Goal: Task Accomplishment & Management: Manage account settings

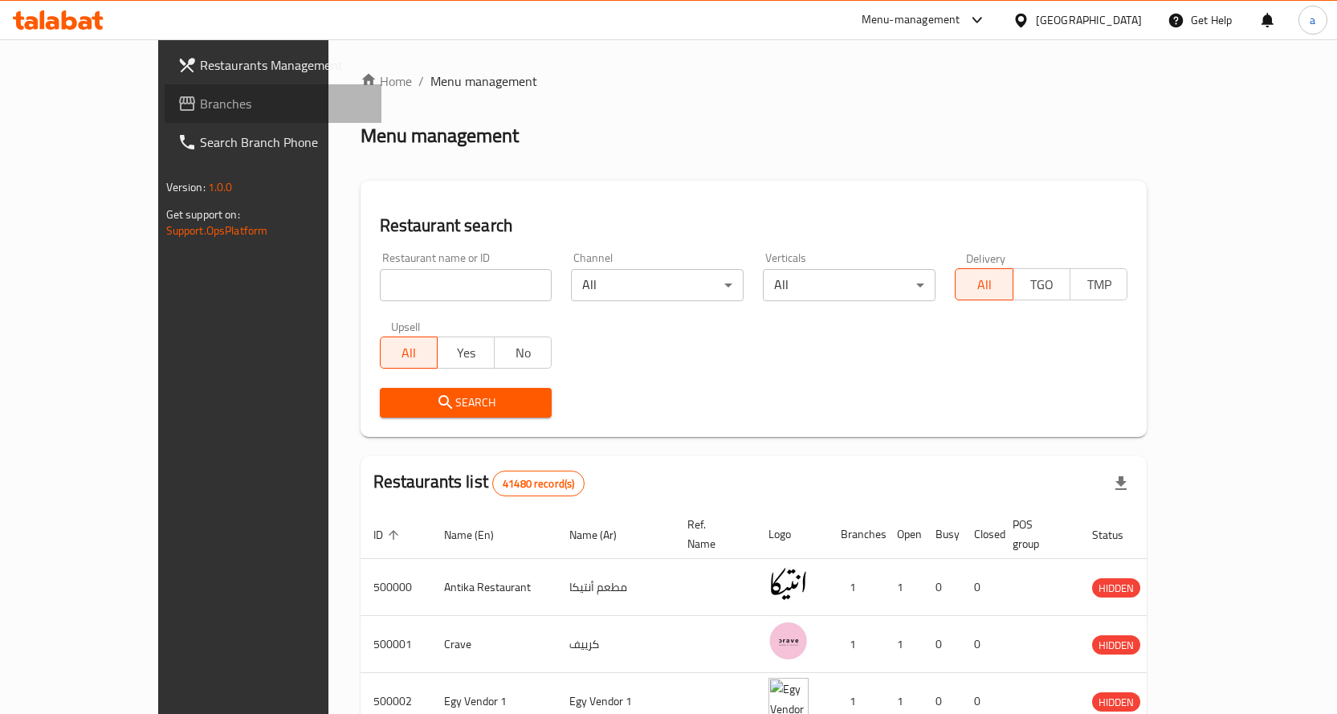
click at [200, 108] on span "Branches" at bounding box center [284, 103] width 169 height 19
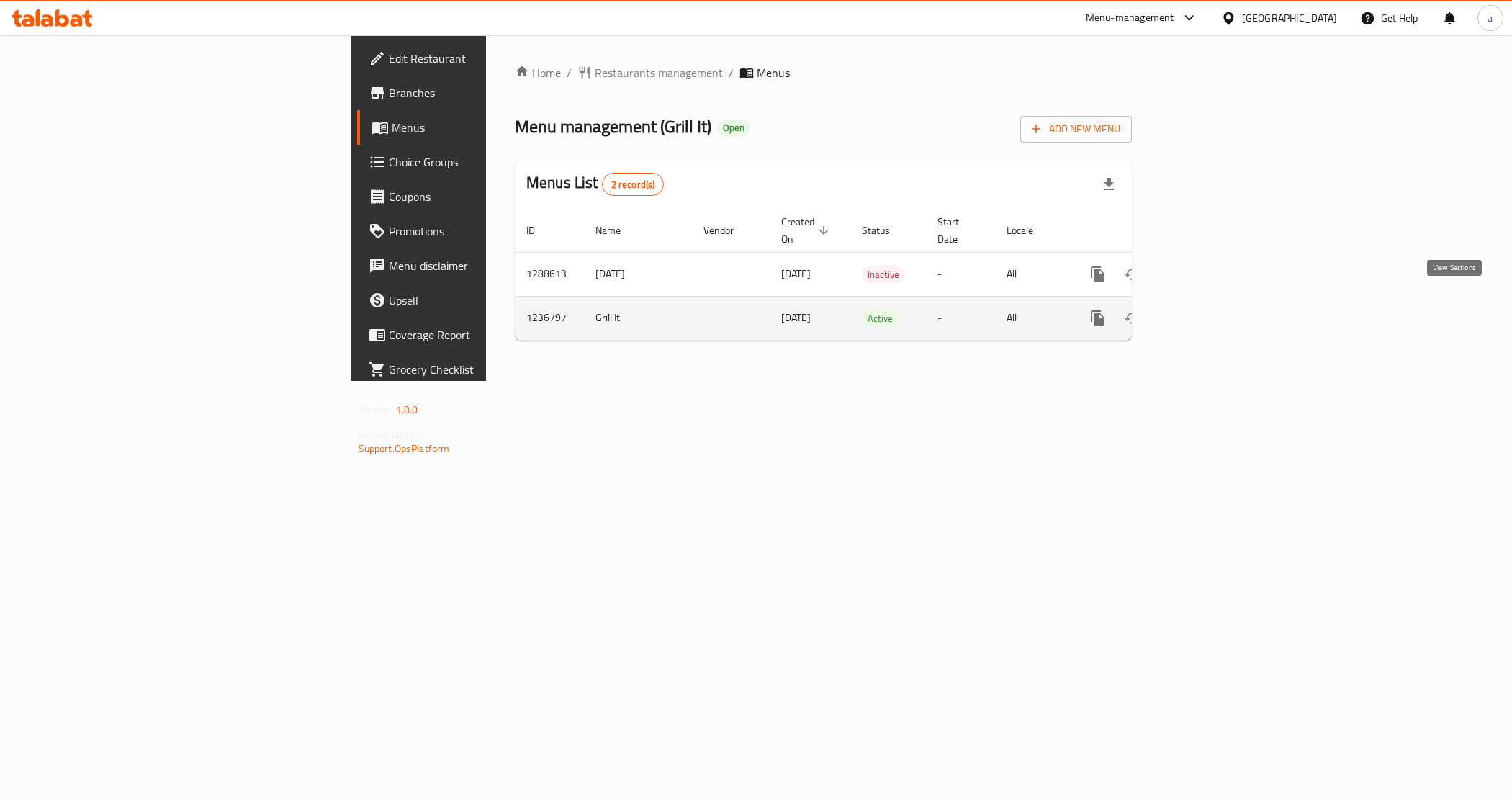
click at [1219, 308] on link "enhanced table" at bounding box center [1202, 318] width 35 height 35
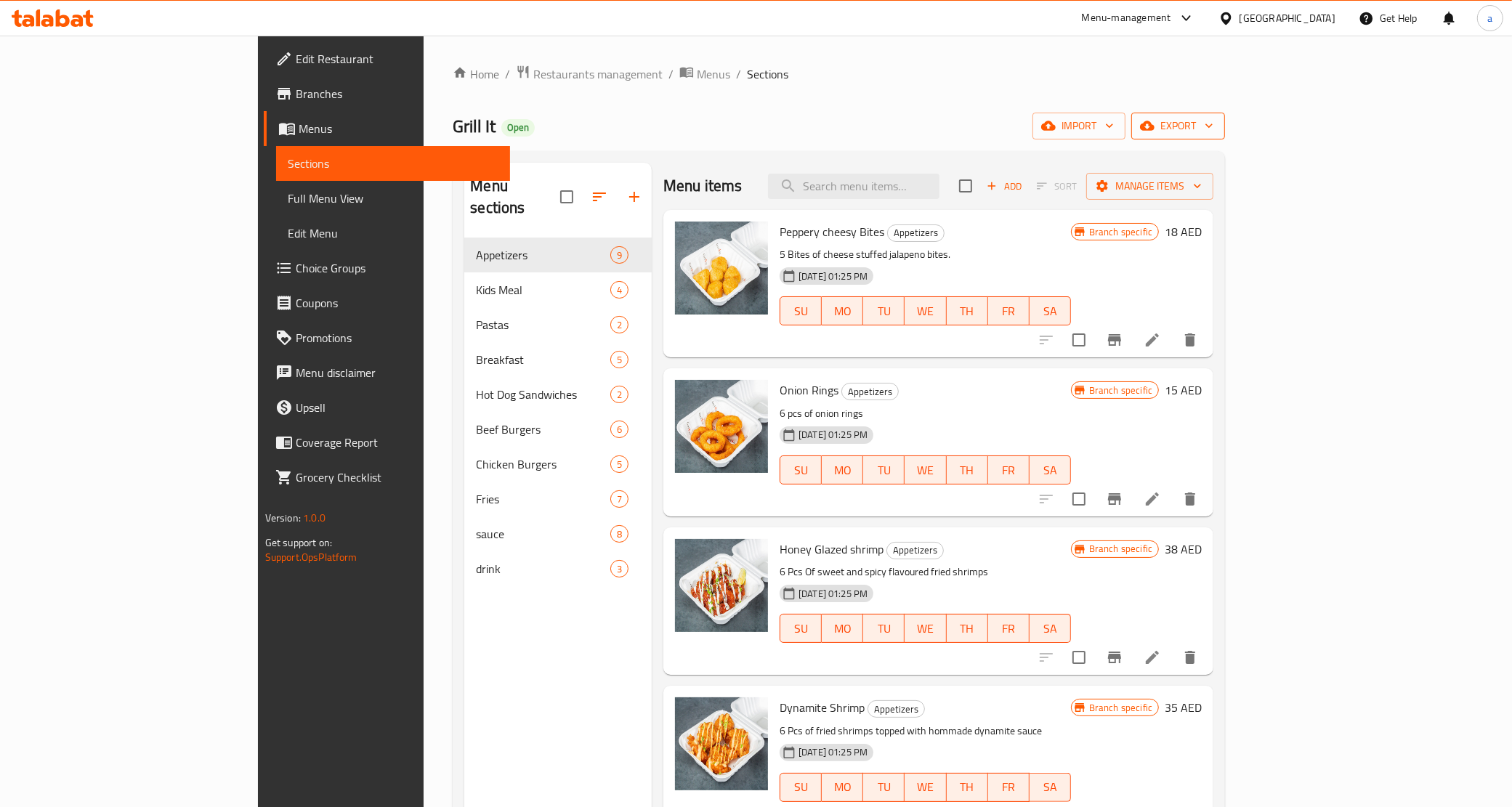
click at [1216, 122] on icon "button" at bounding box center [1209, 126] width 14 height 14
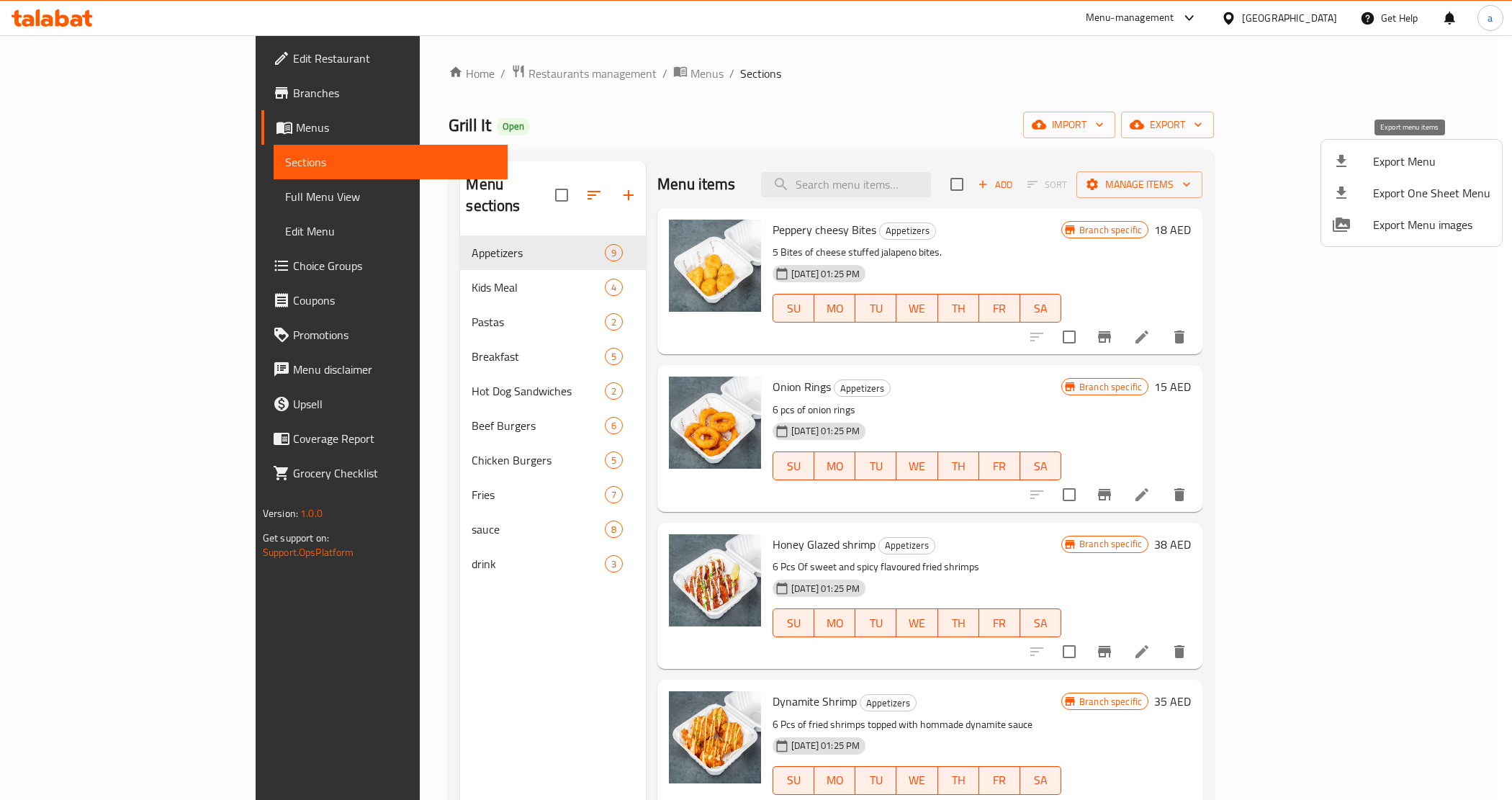
click at [1421, 170] on span "Export Menu" at bounding box center [1431, 161] width 117 height 17
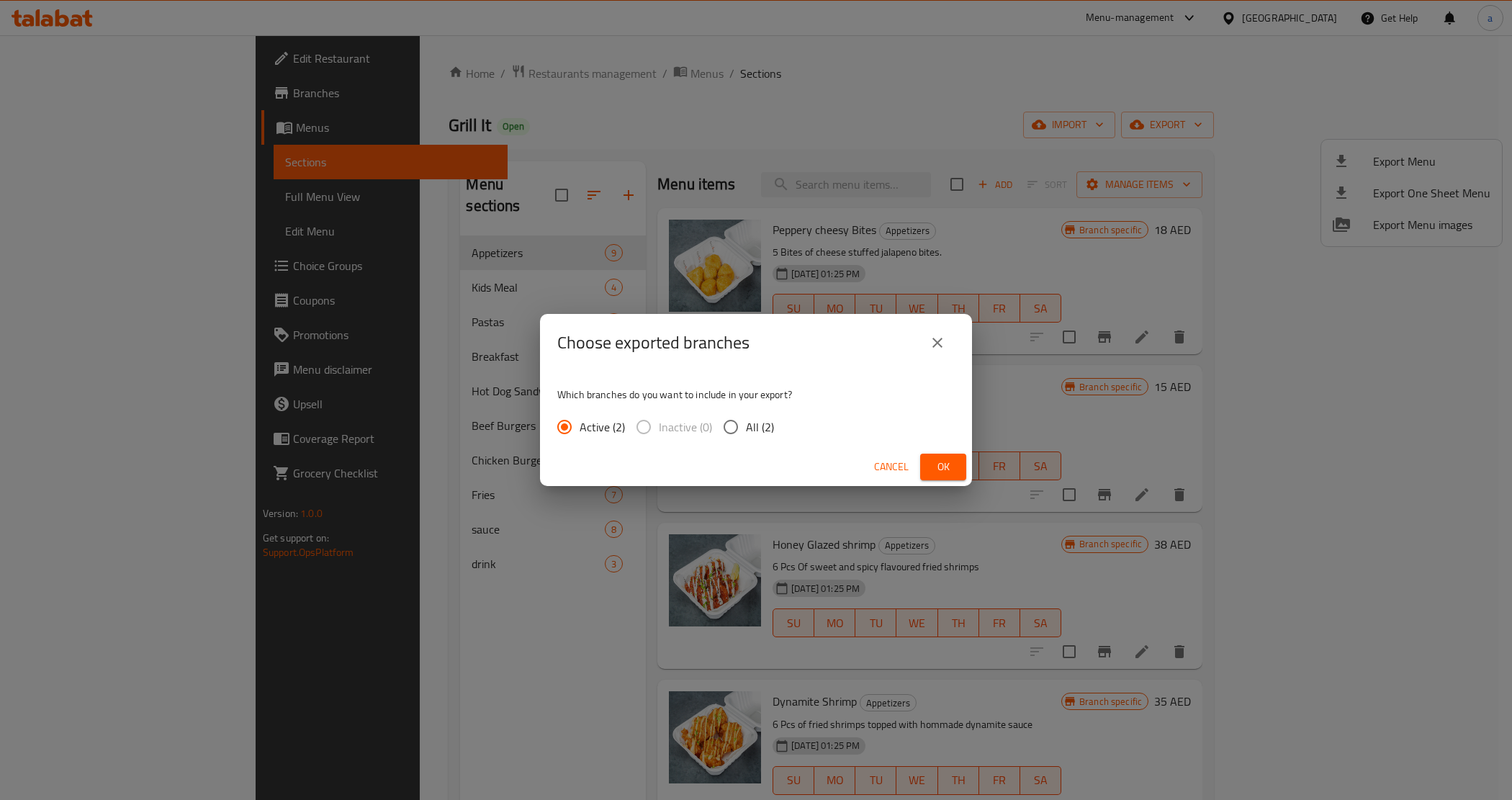
click at [746, 427] on span "All (2)" at bounding box center [760, 426] width 28 height 17
click at [745, 427] on input "All (2)" at bounding box center [731, 427] width 30 height 30
radio input "true"
click at [951, 465] on span "Ok" at bounding box center [943, 467] width 23 height 18
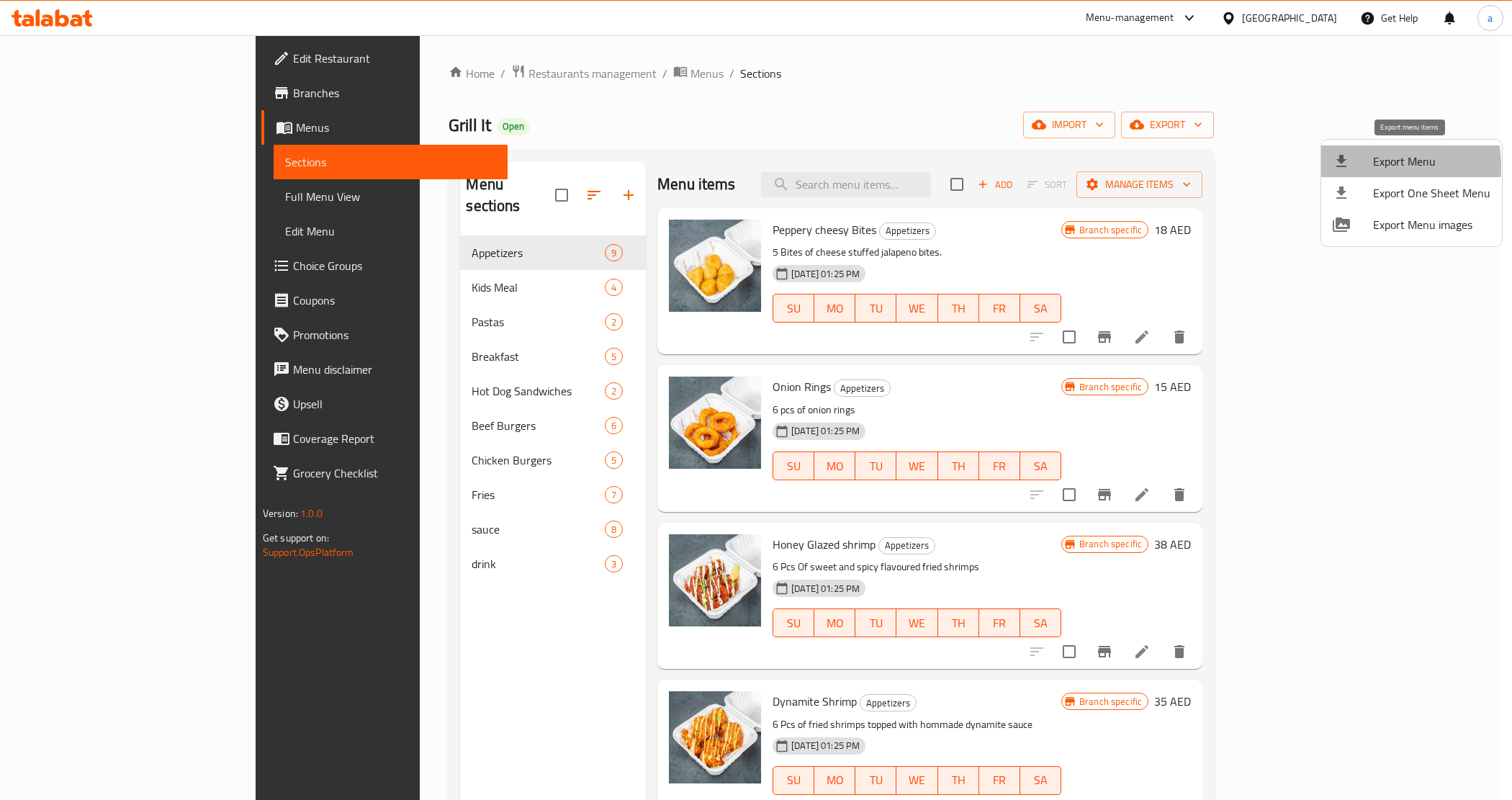
click at [1356, 166] on div at bounding box center [1352, 161] width 40 height 17
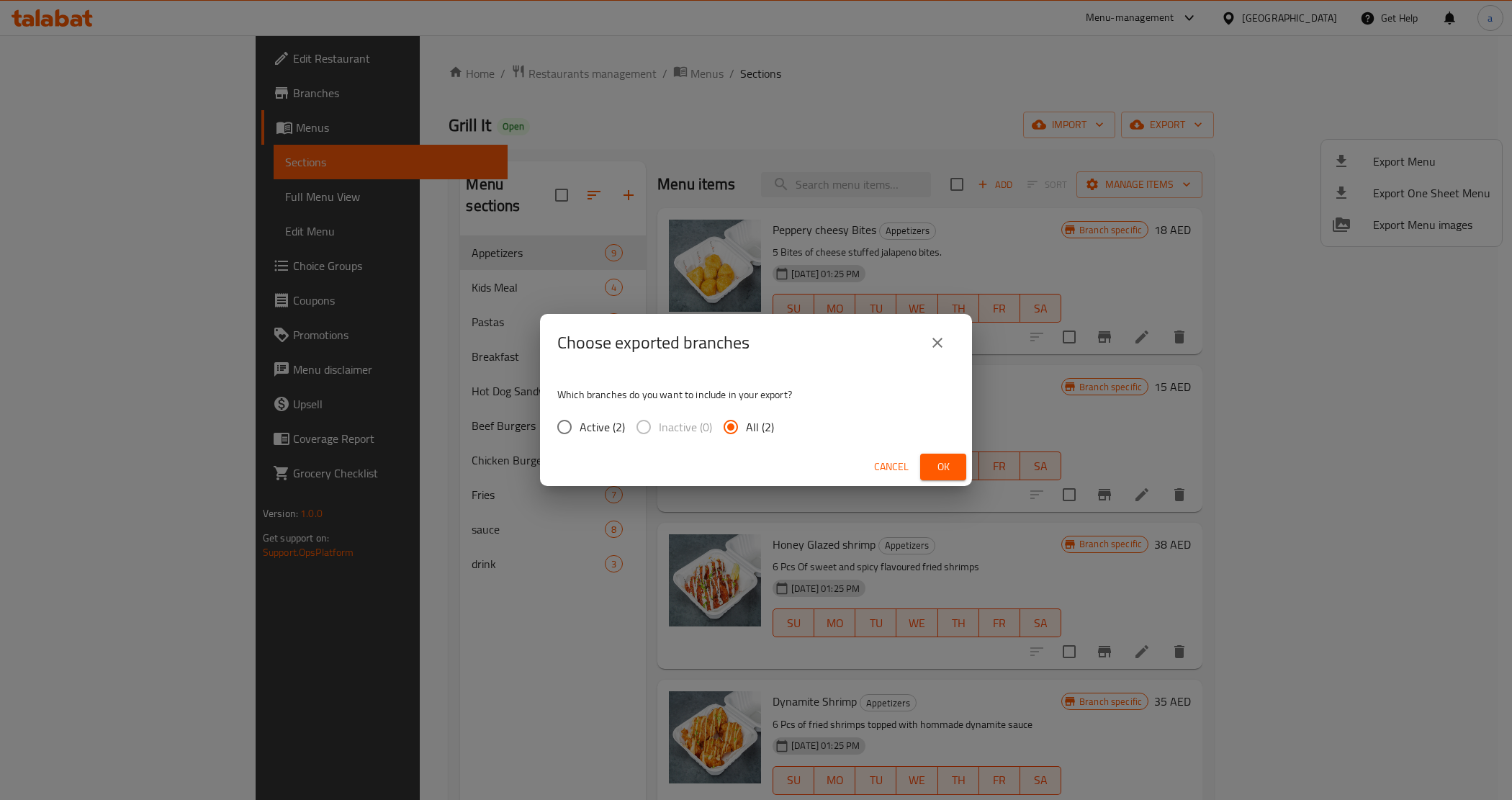
click at [960, 463] on button "Ok" at bounding box center [943, 467] width 46 height 27
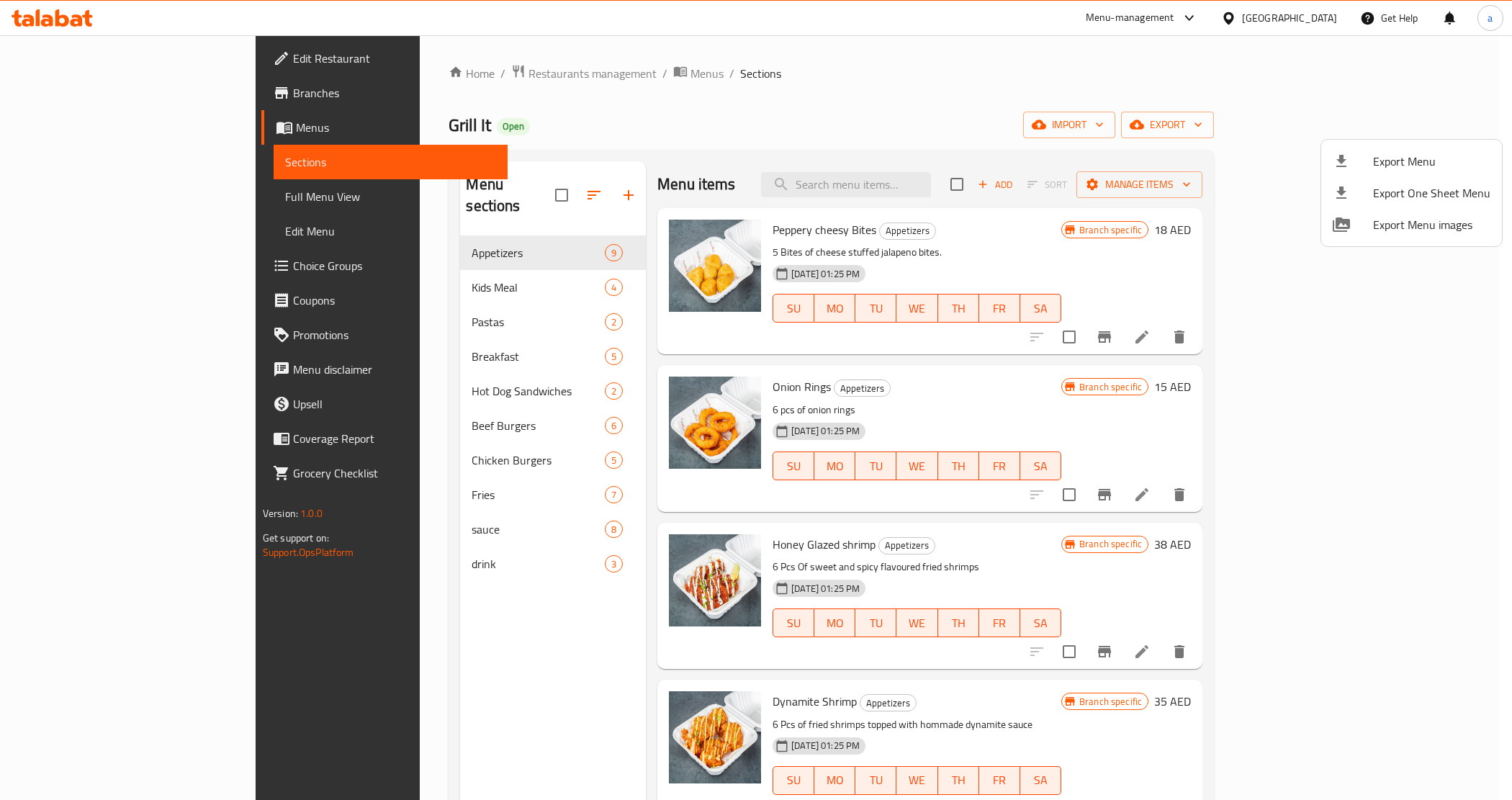
click at [851, 34] on div at bounding box center [756, 400] width 1512 height 800
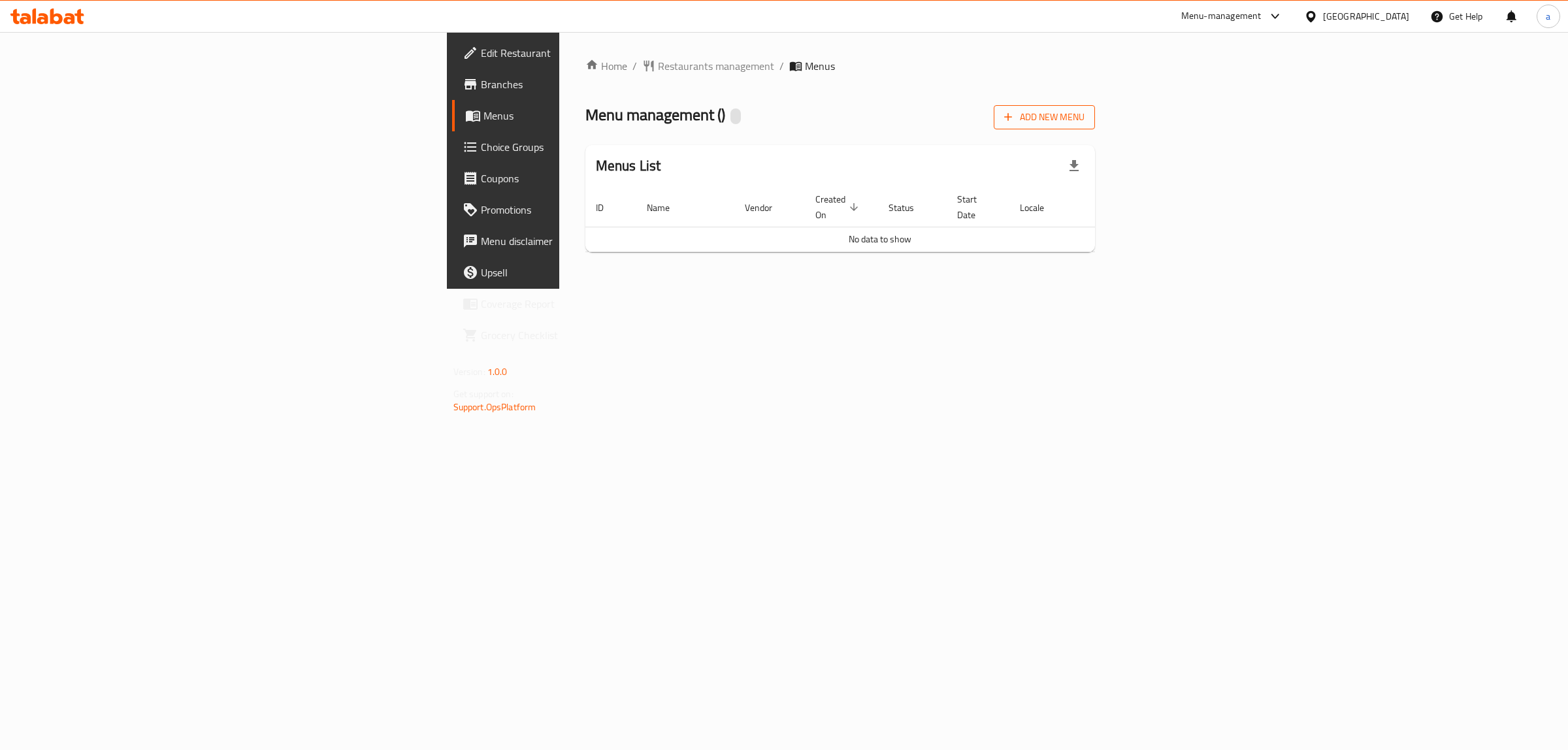
click at [1094, 107] on button "Add New Menu" at bounding box center [1044, 117] width 101 height 24
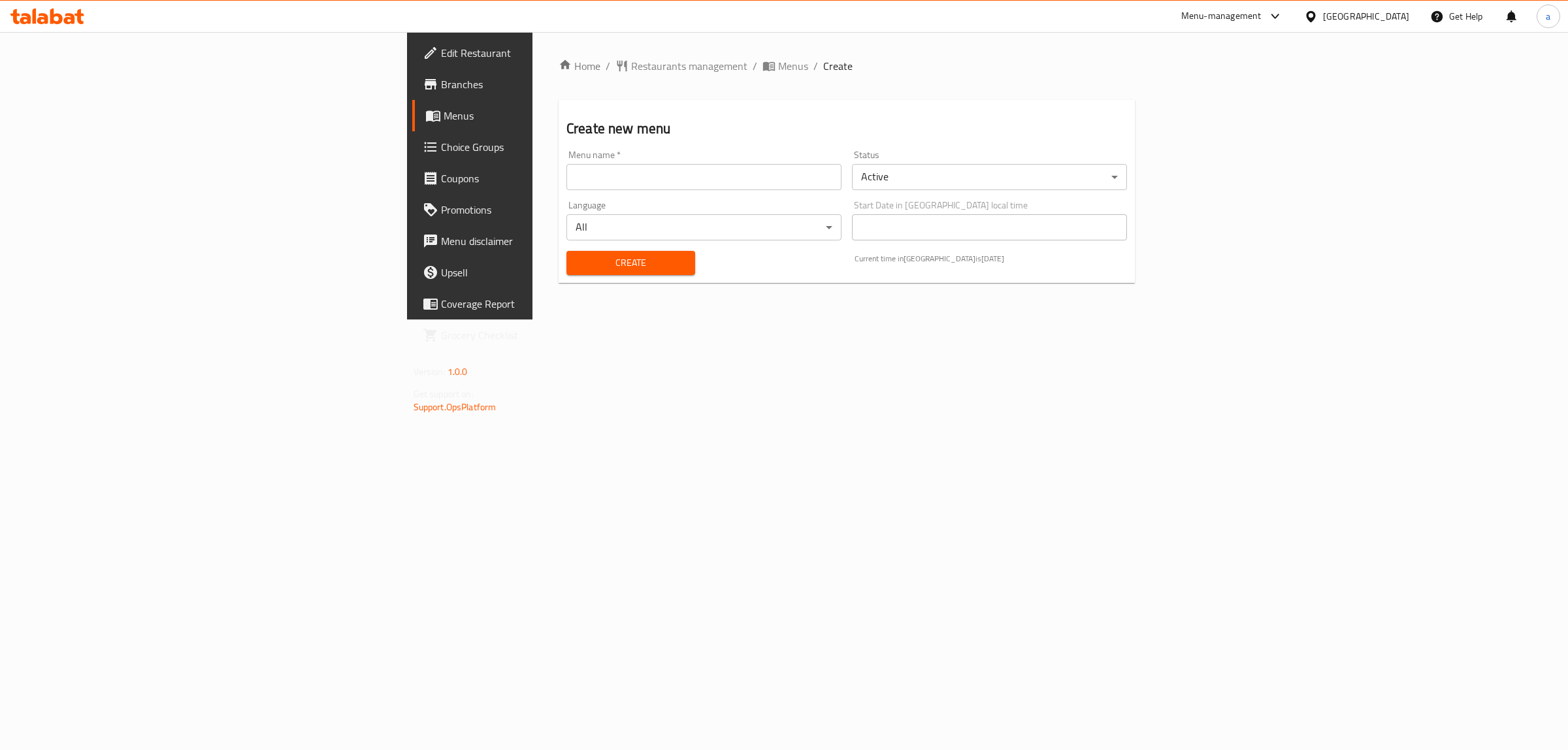
click at [566, 177] on input "text" at bounding box center [704, 177] width 275 height 26
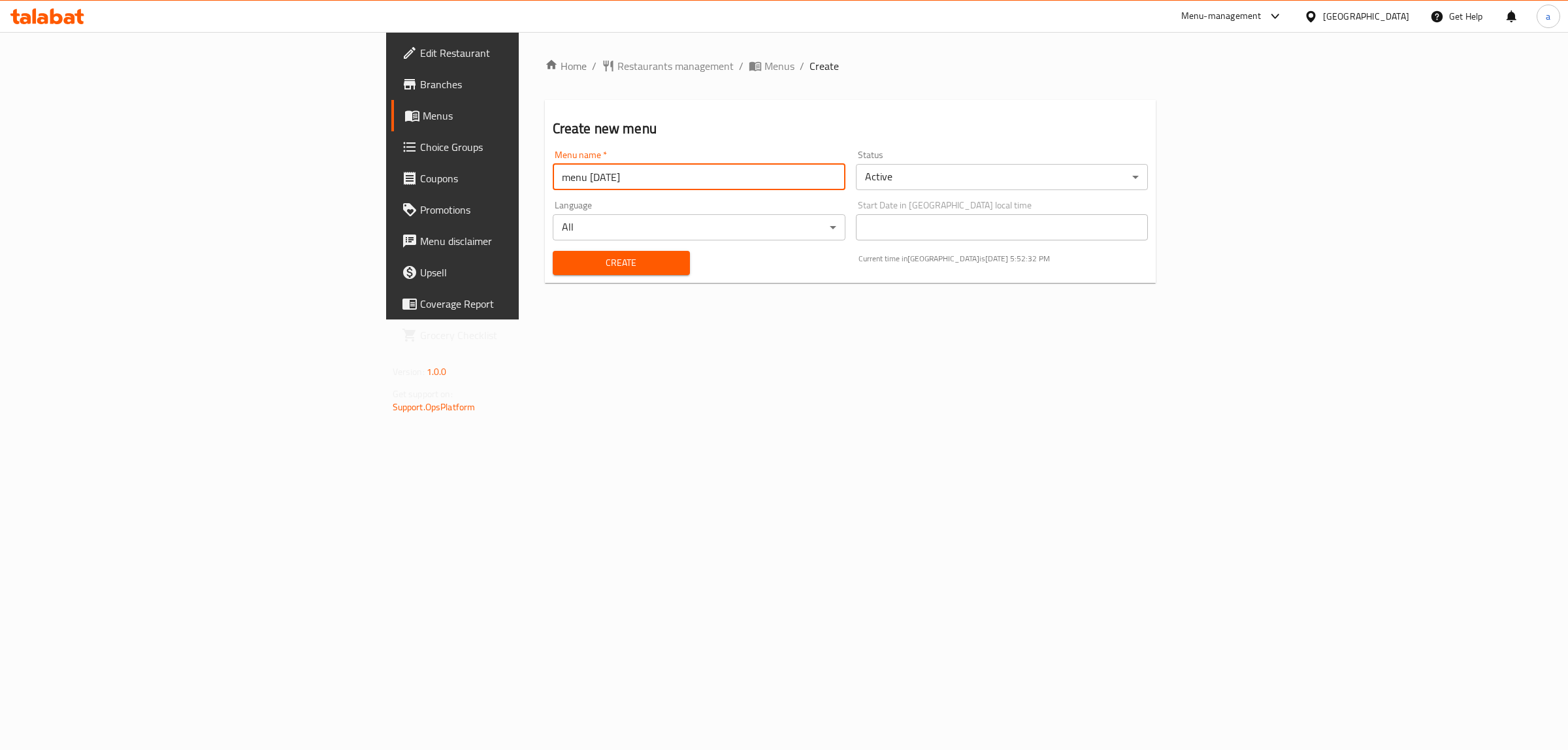
type input "menu [DATE]"
click at [553, 251] on button "Create" at bounding box center [621, 263] width 138 height 24
click at [422, 116] on span "Menus" at bounding box center [530, 115] width 215 height 15
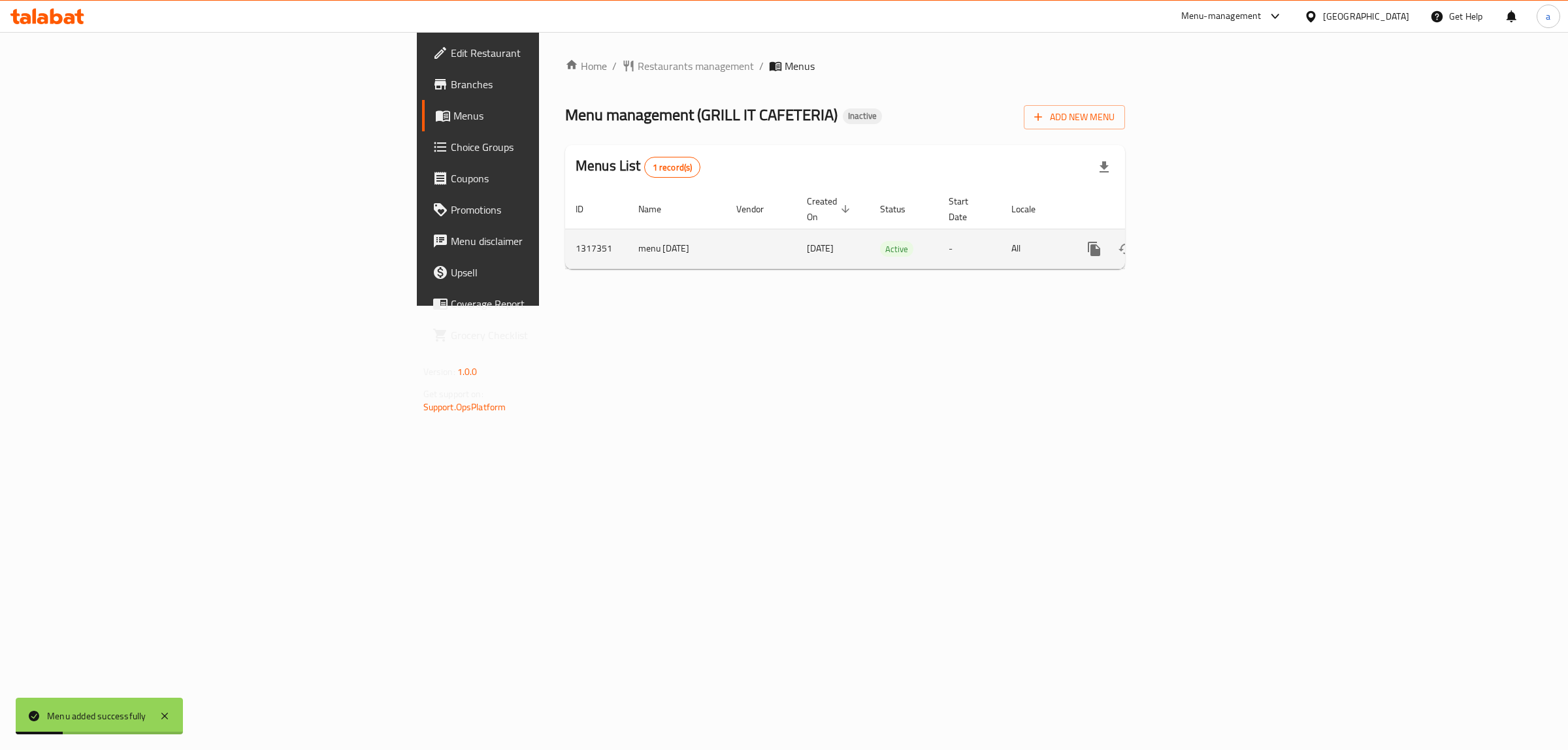
click at [1196, 243] on icon "enhanced table" at bounding box center [1188, 248] width 15 height 15
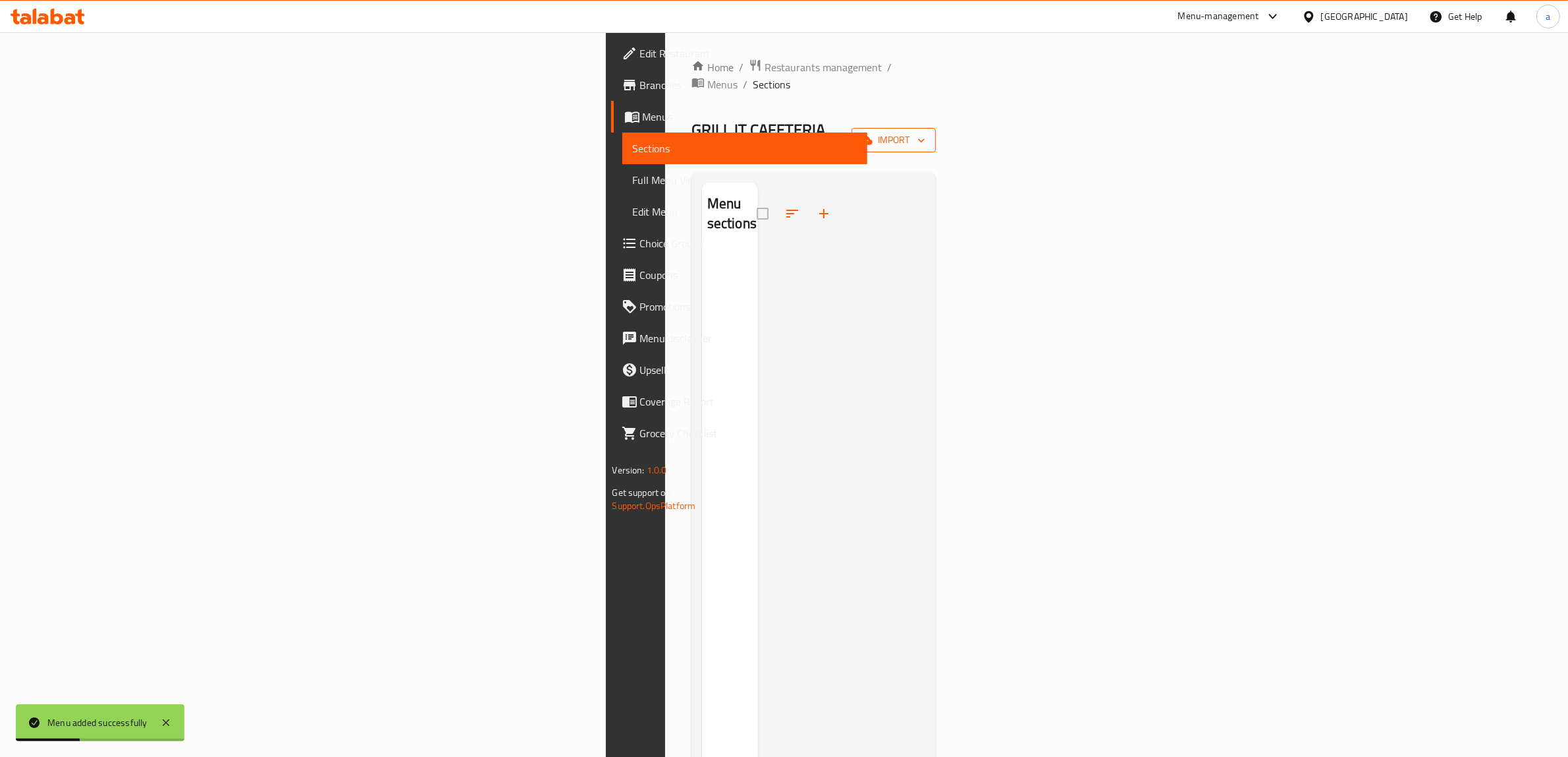
click at [926, 132] on span "import" at bounding box center [894, 140] width 63 height 16
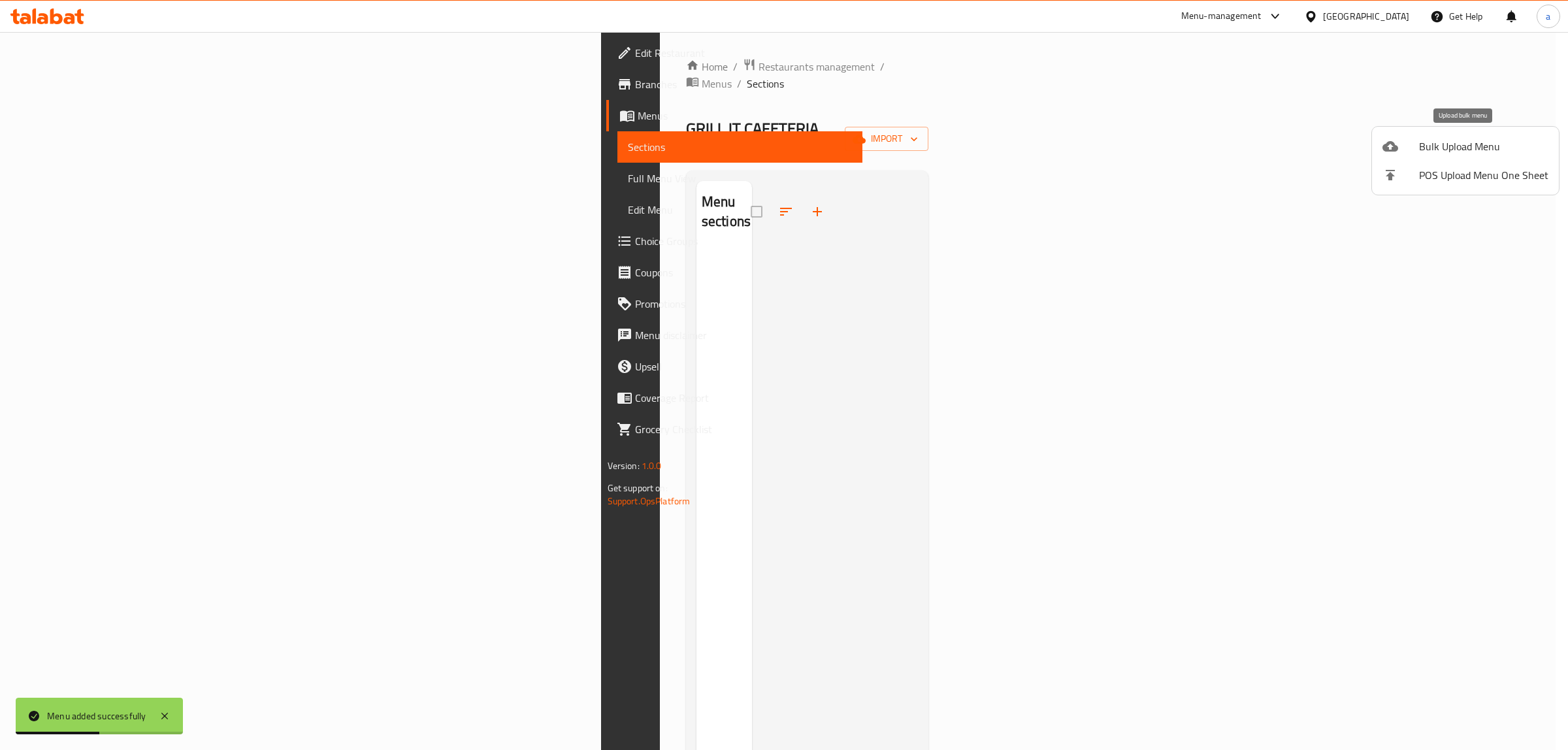
click at [1422, 150] on span "Bulk Upload Menu" at bounding box center [1483, 146] width 129 height 15
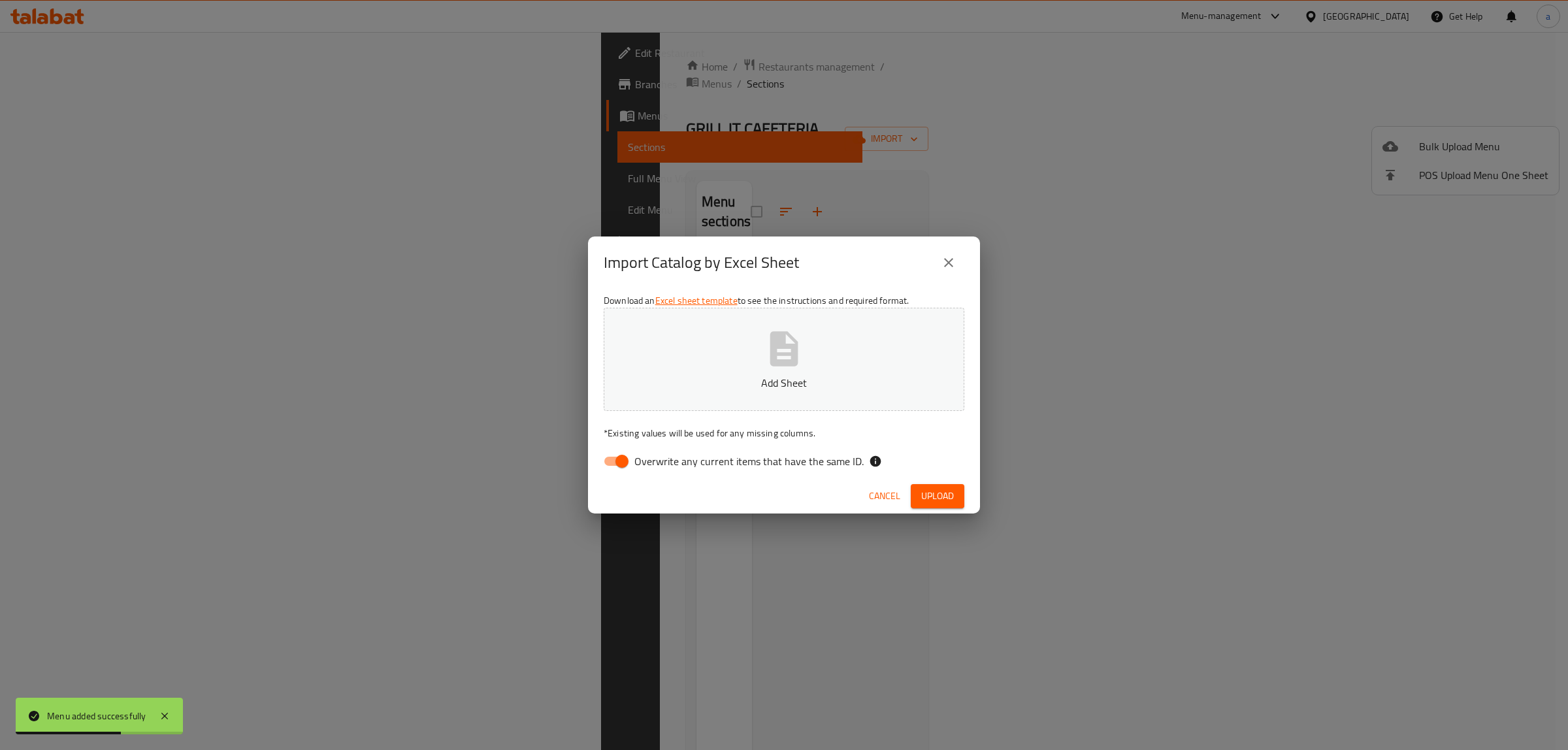
click at [621, 469] on input "Overwrite any current items that have the same ID." at bounding box center [622, 460] width 75 height 25
checkbox input "false"
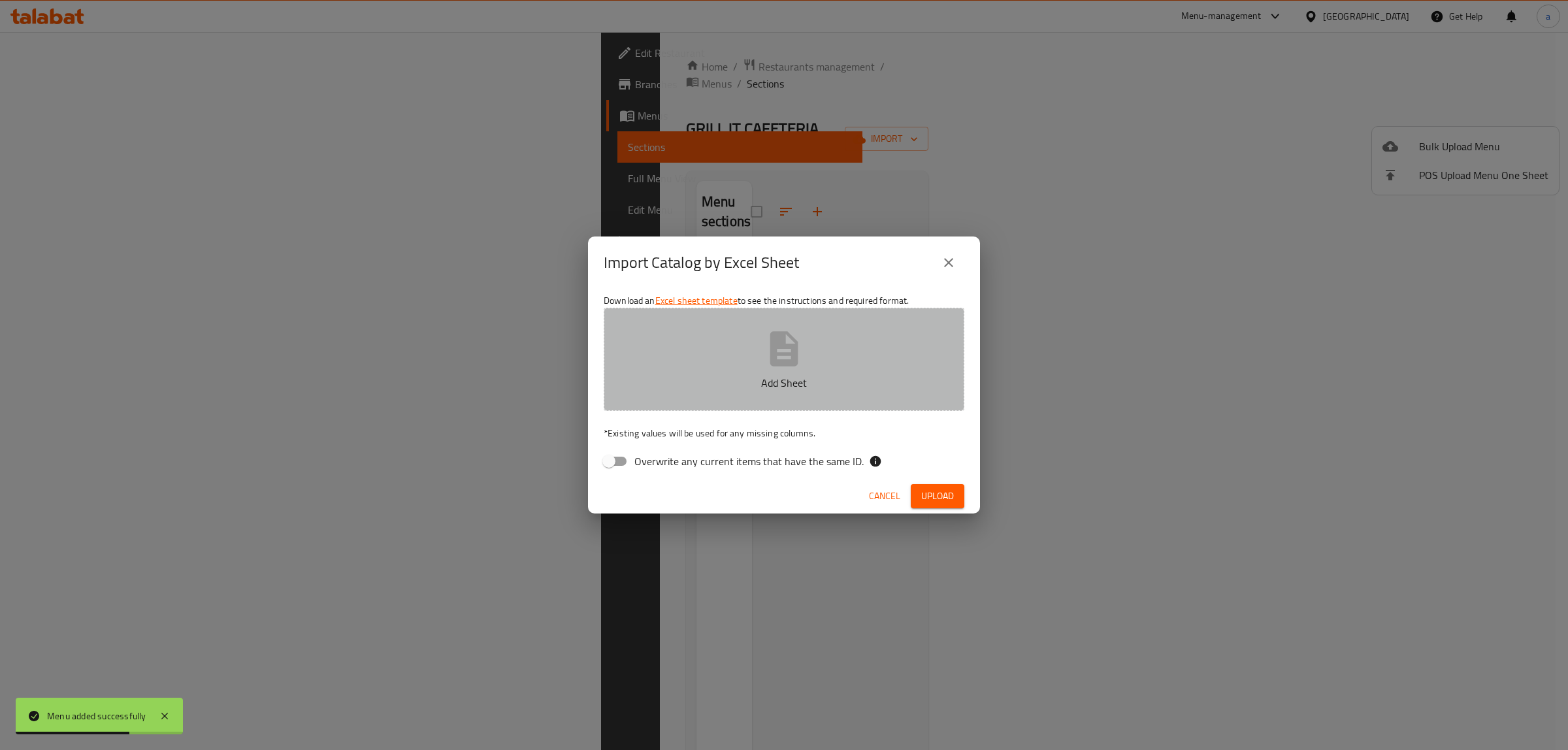
click at [703, 375] on p "Add Sheet" at bounding box center [784, 382] width 320 height 15
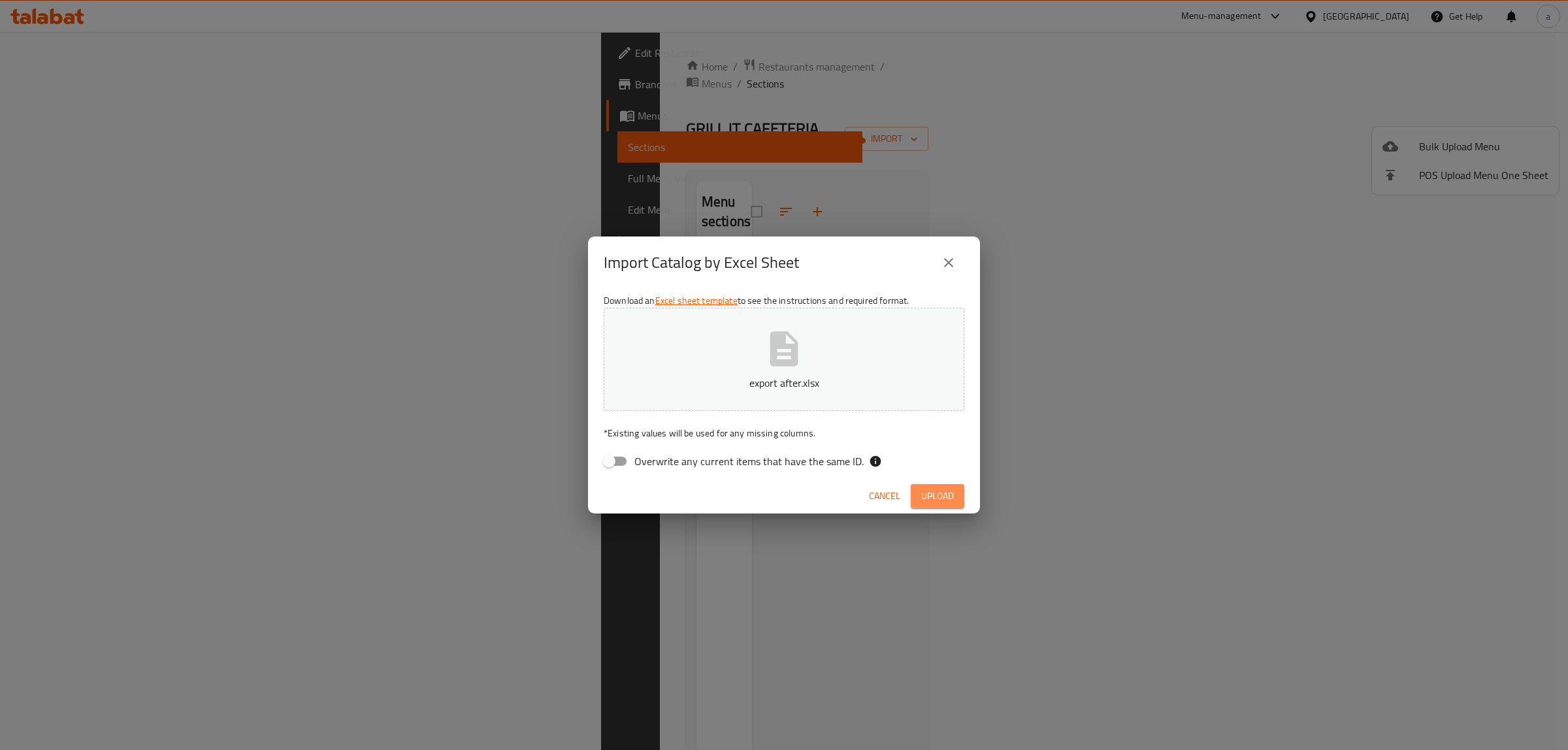
click at [936, 501] on span "Upload" at bounding box center [937, 496] width 33 height 16
click at [955, 258] on icon "close" at bounding box center [948, 262] width 15 height 15
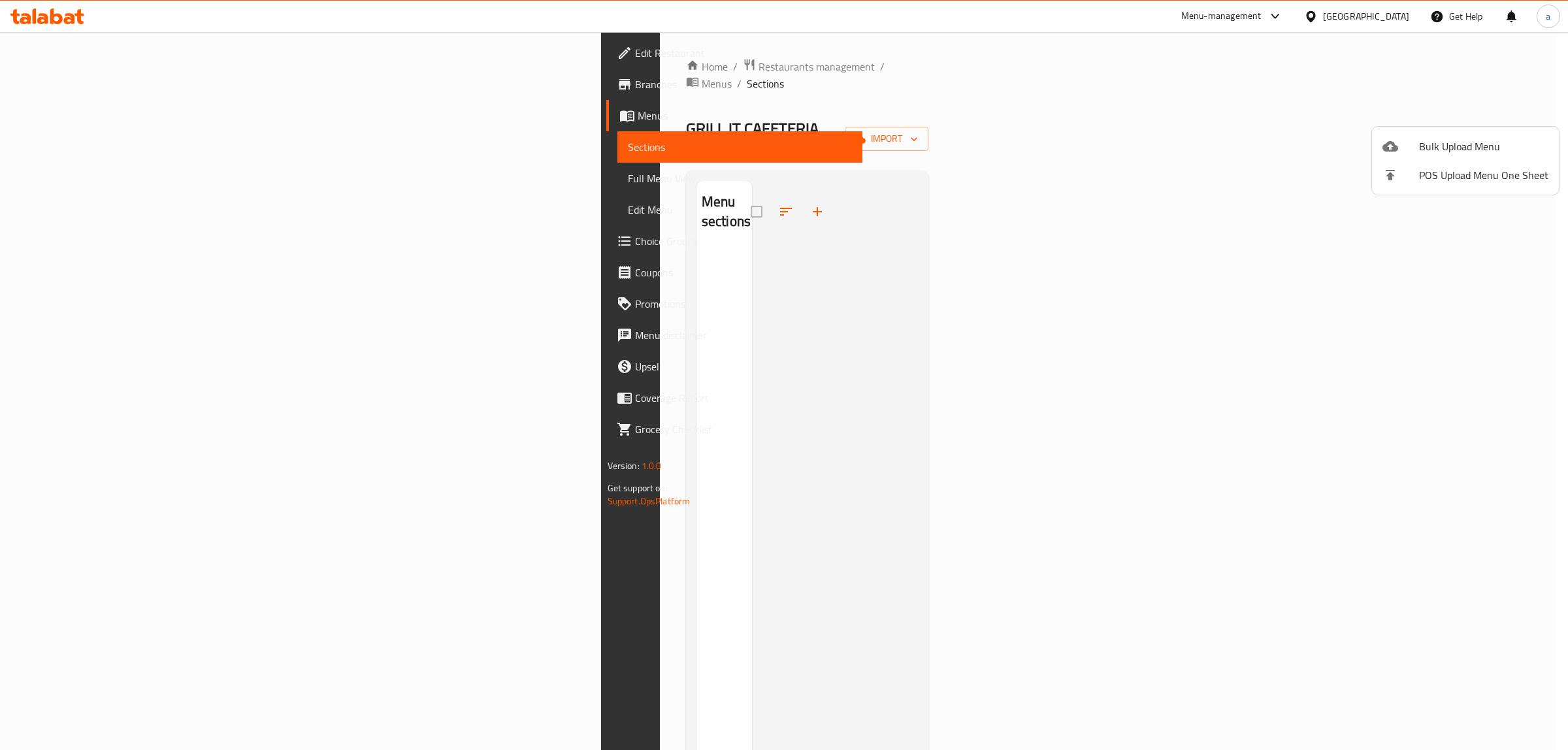
click at [1414, 147] on div at bounding box center [1400, 146] width 37 height 15
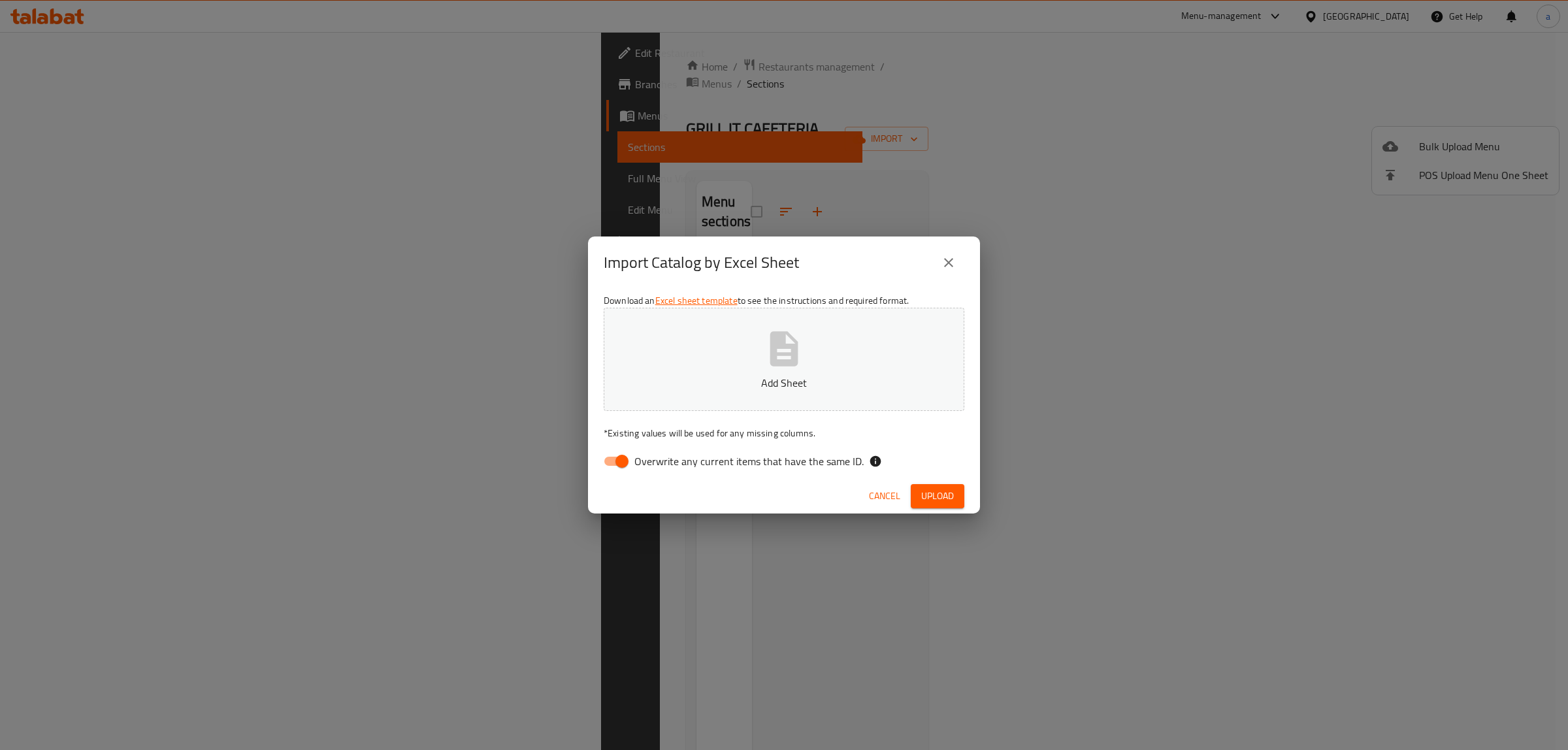
drag, startPoint x: 622, startPoint y: 467, endPoint x: 657, endPoint y: 409, distance: 67.7
click at [624, 467] on input "Overwrite any current items that have the same ID." at bounding box center [622, 460] width 75 height 25
checkbox input "false"
click at [680, 369] on button "Add Sheet" at bounding box center [784, 359] width 360 height 103
click at [945, 491] on span "Upload" at bounding box center [937, 496] width 33 height 16
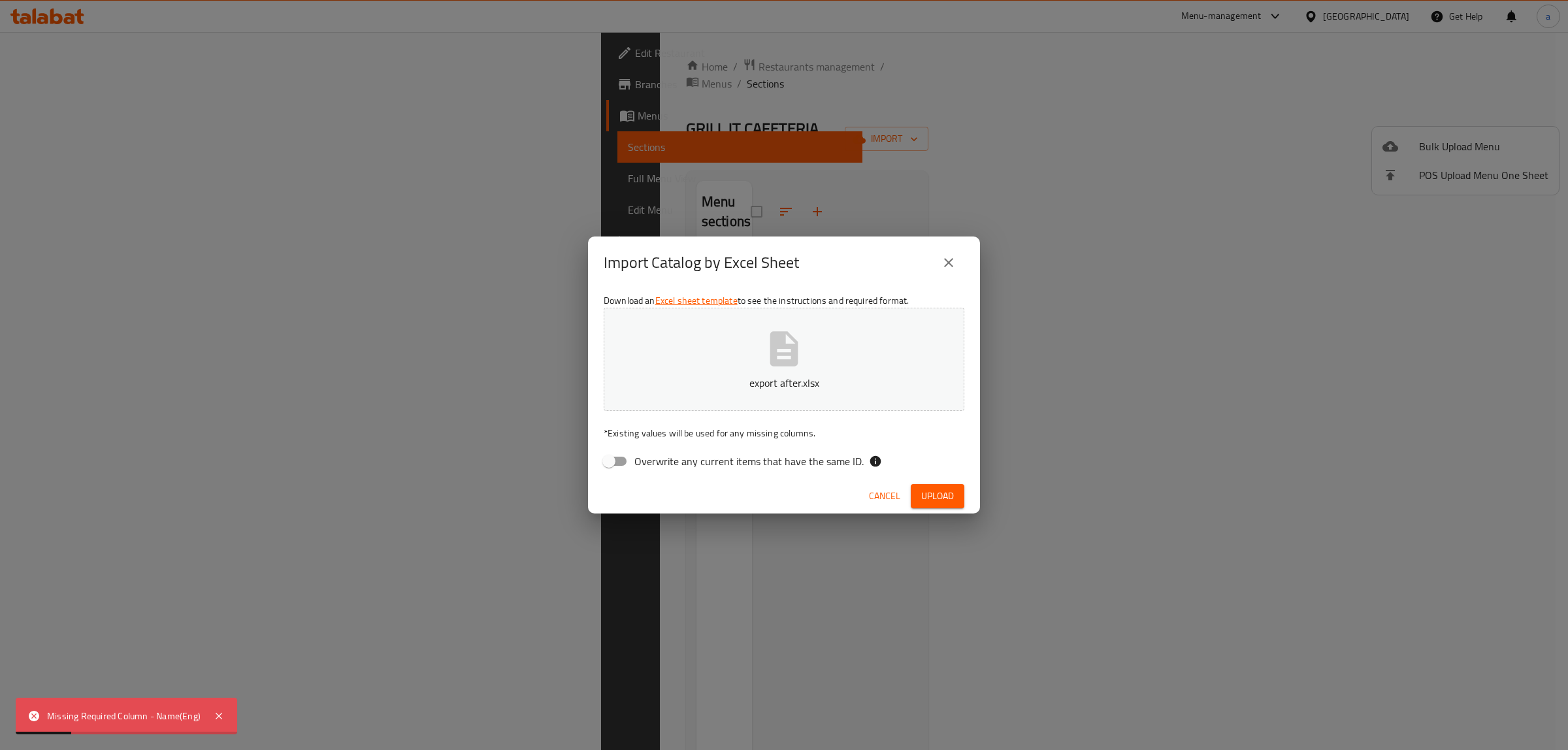
click at [186, 713] on div "Missing Required Column - Name(Eng)" at bounding box center [124, 716] width 154 height 15
click at [214, 720] on icon at bounding box center [218, 715] width 15 height 15
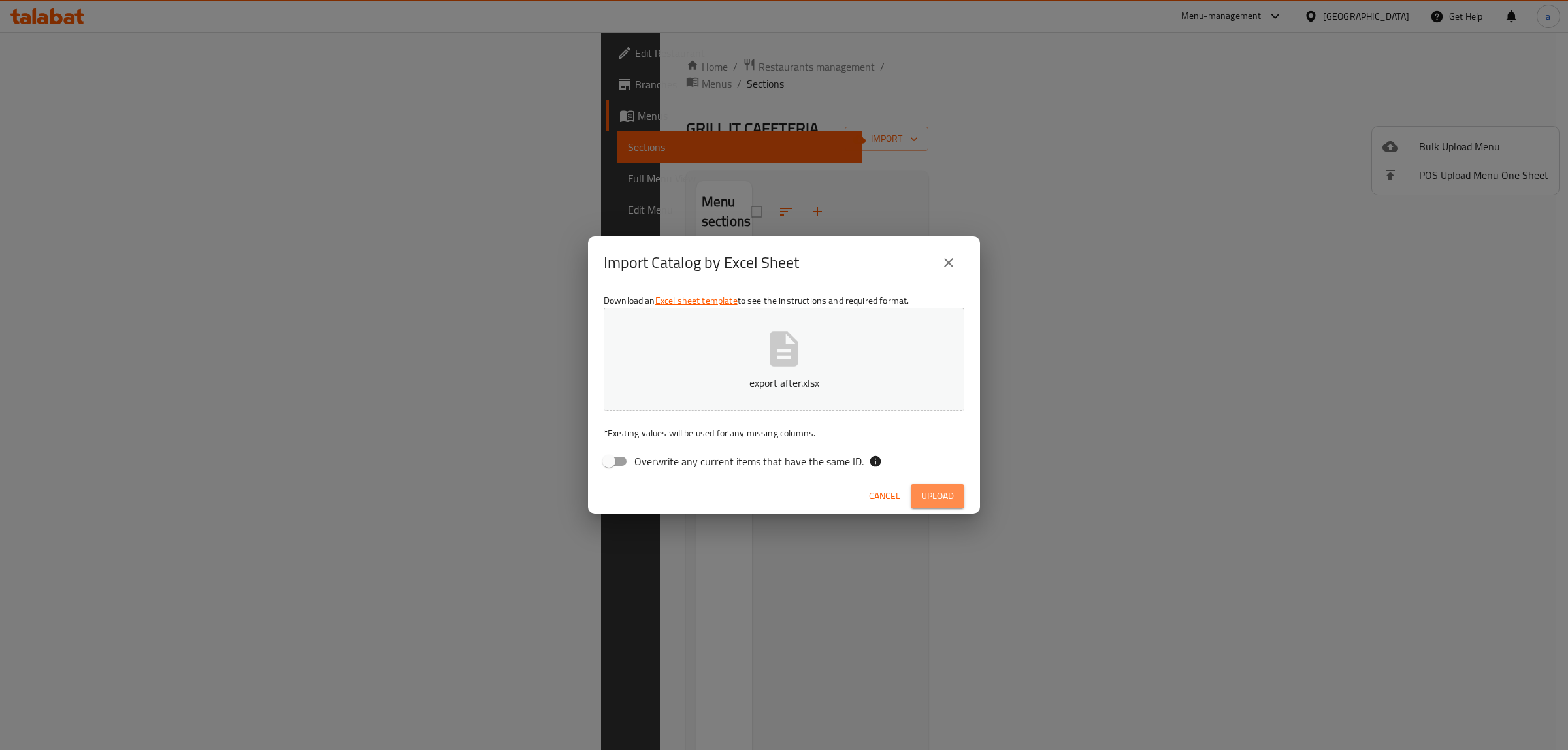
click at [924, 490] on span "Upload" at bounding box center [937, 496] width 33 height 16
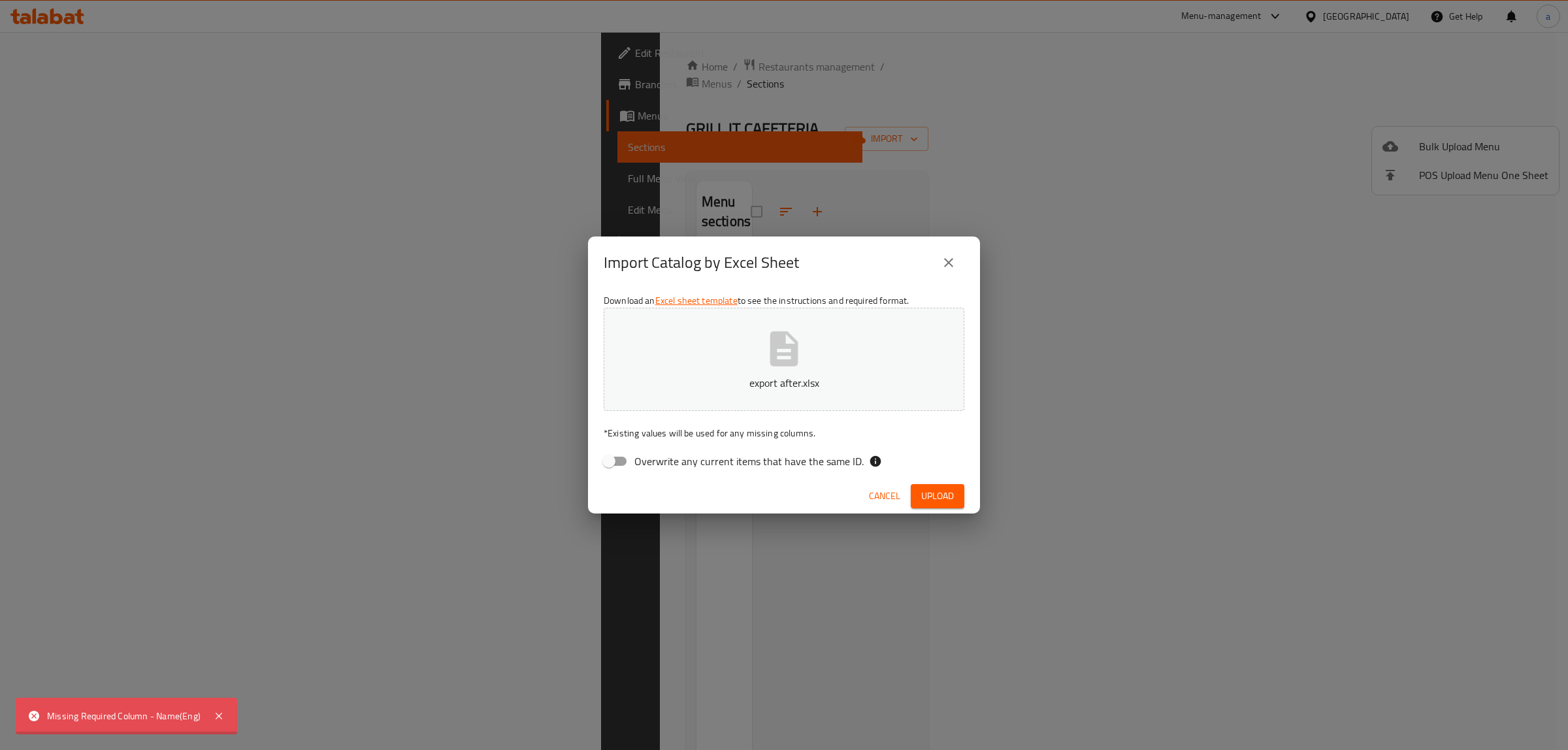
click at [955, 264] on icon "close" at bounding box center [948, 262] width 15 height 15
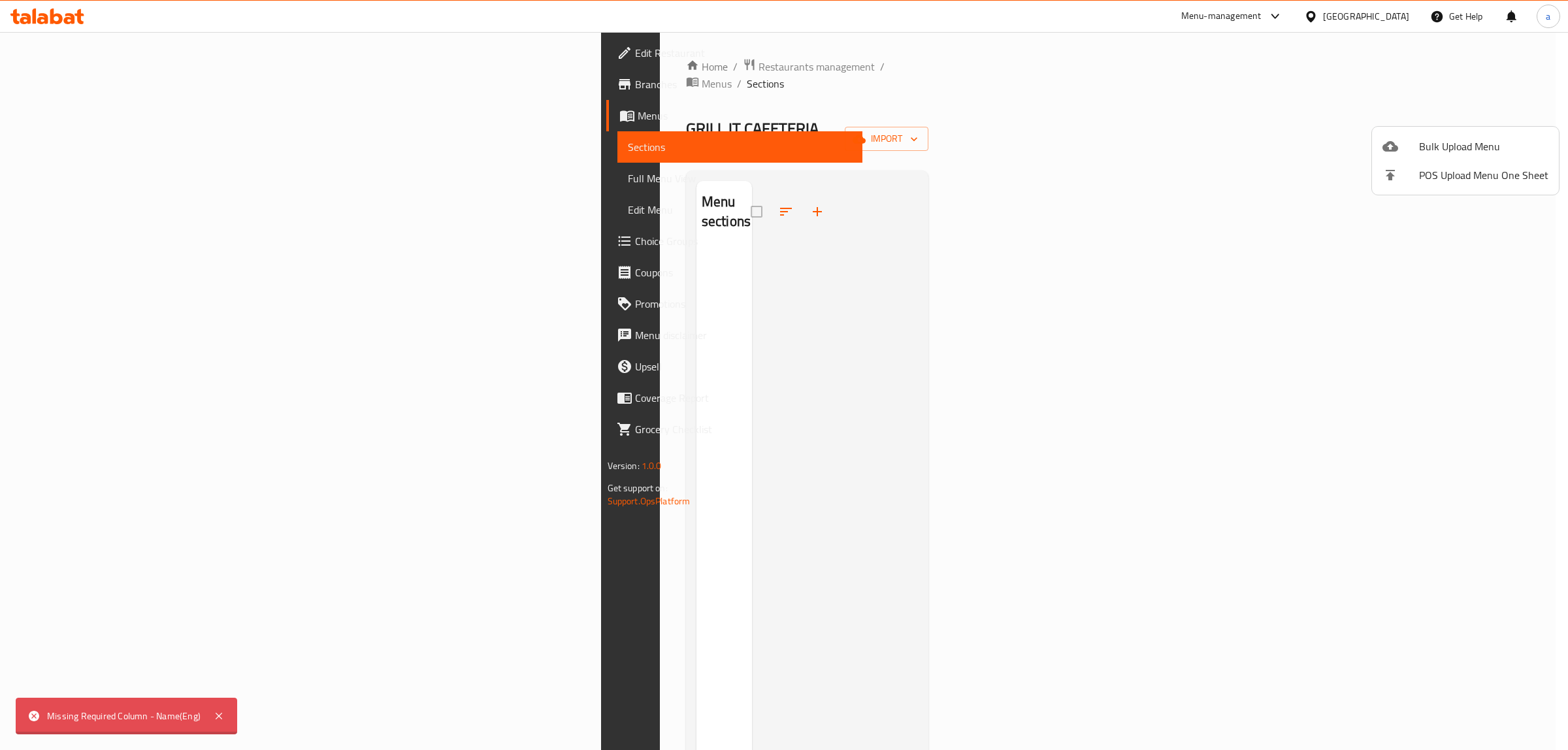
click at [109, 90] on div at bounding box center [784, 375] width 1568 height 750
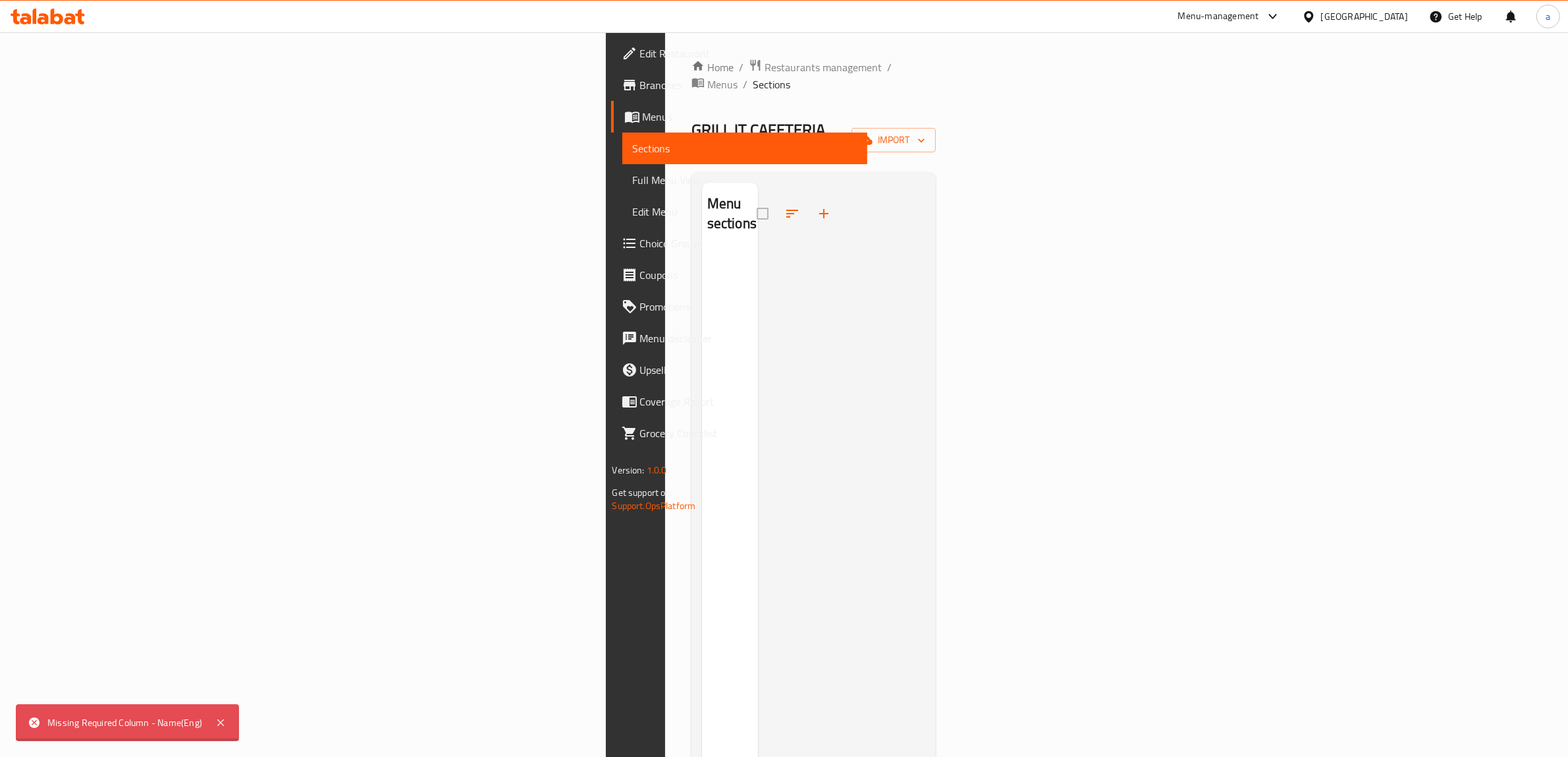
click at [640, 91] on span "Branches" at bounding box center [748, 85] width 217 height 16
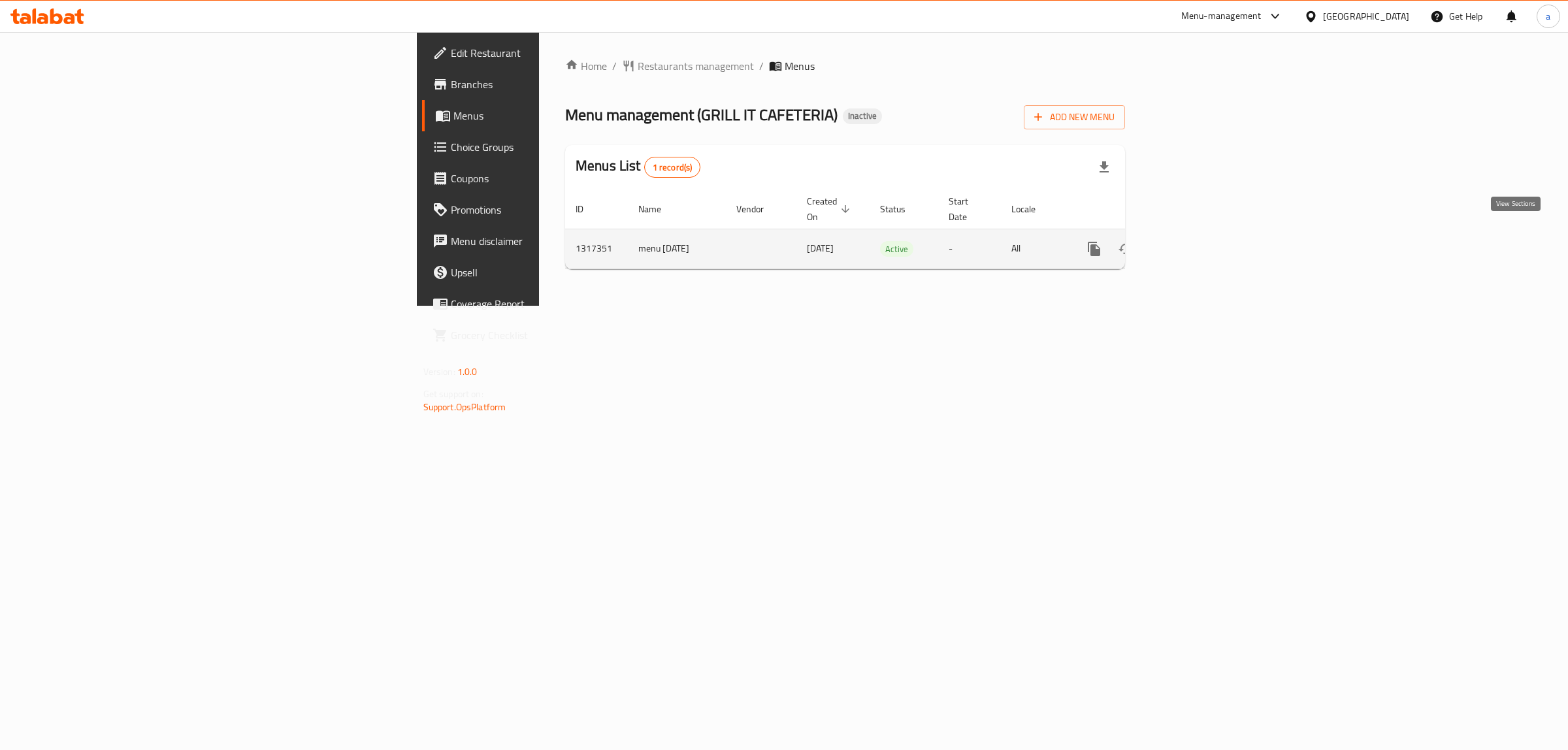
click at [1196, 241] on icon "enhanced table" at bounding box center [1188, 248] width 15 height 15
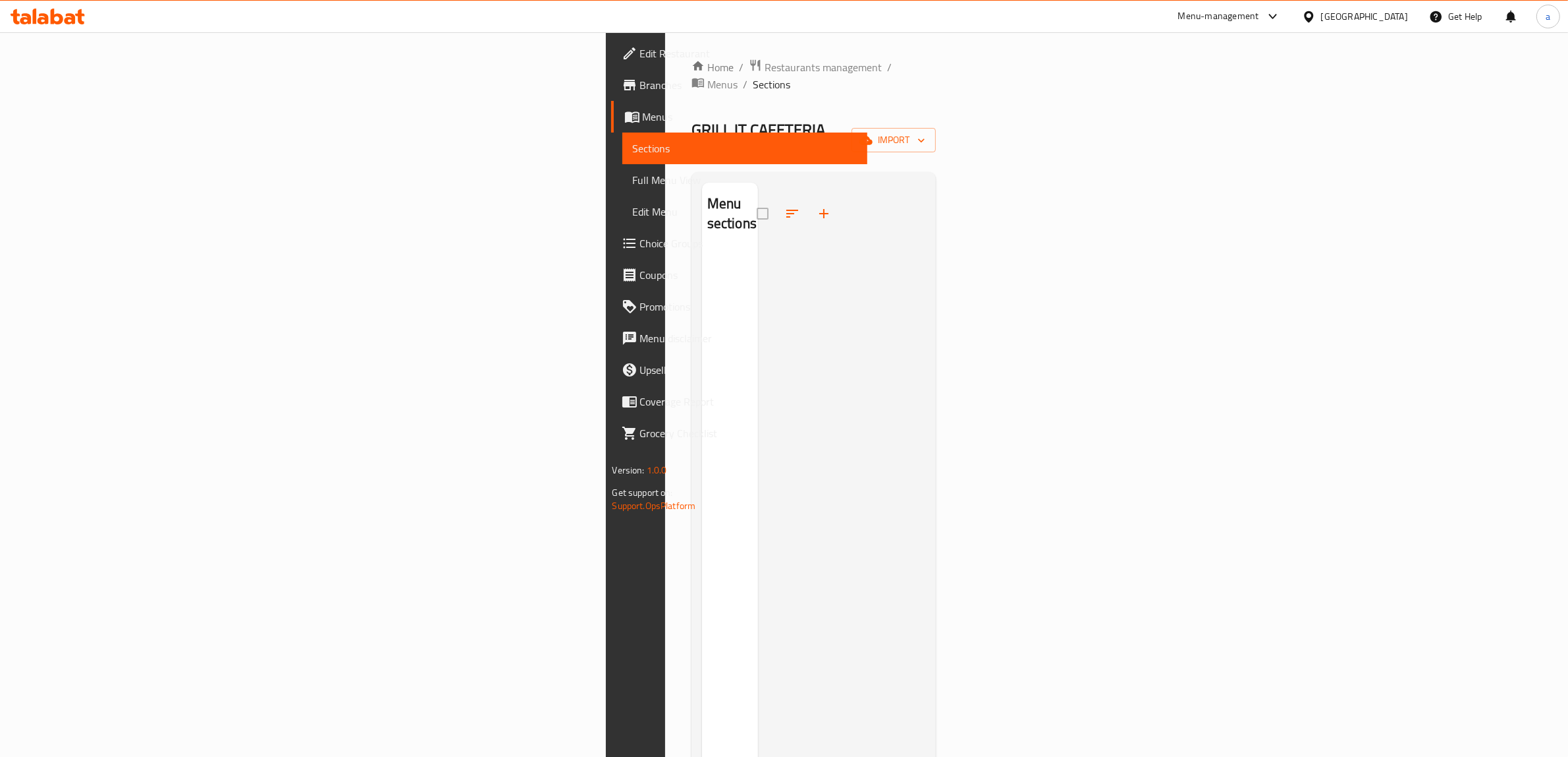
click at [937, 101] on div "Home / Restaurants management / Menus / Sections GRILL IT CAFETERIA Inactive im…" at bounding box center [814, 503] width 245 height 891
click at [926, 132] on span "import" at bounding box center [894, 140] width 63 height 16
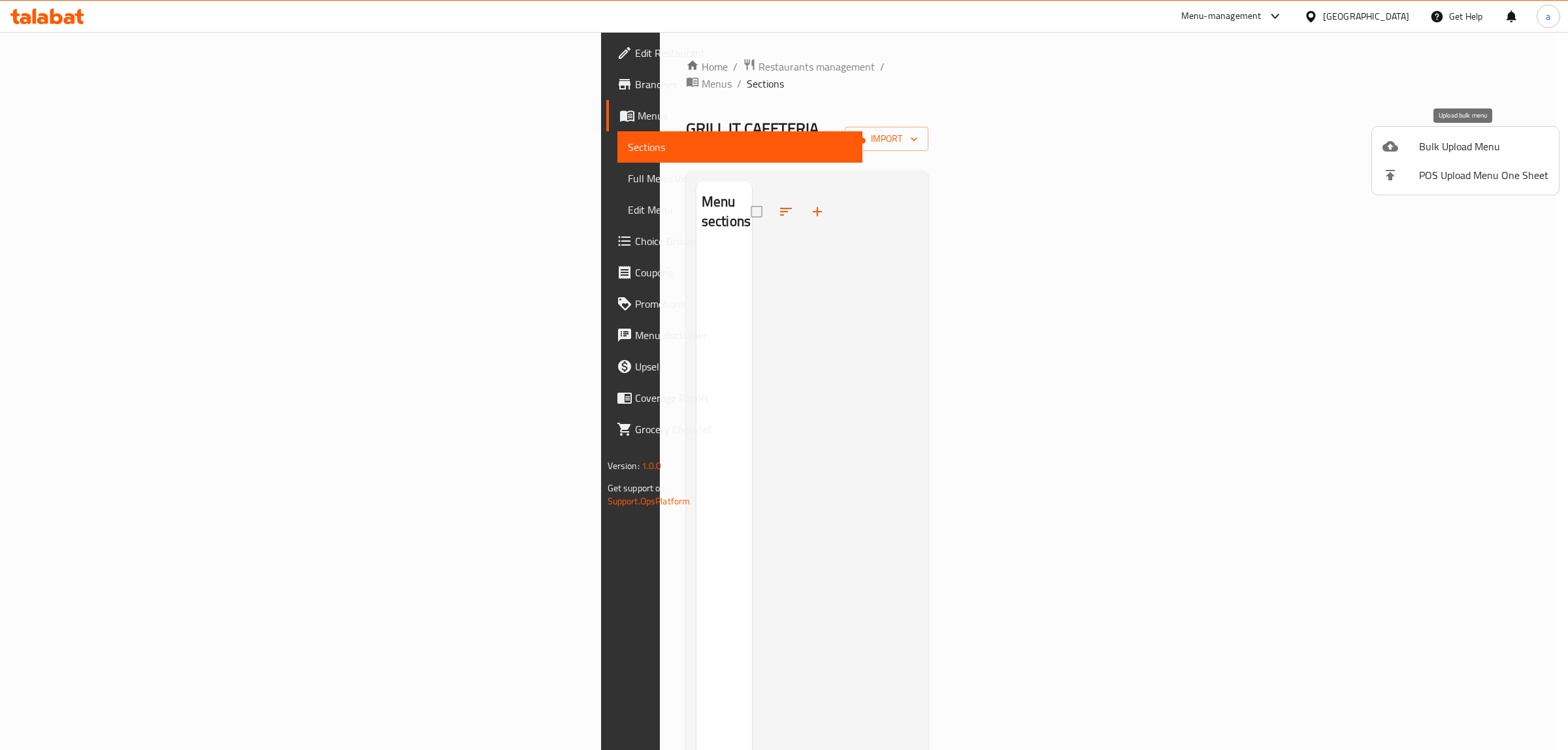
click at [1409, 142] on div at bounding box center [1400, 146] width 37 height 15
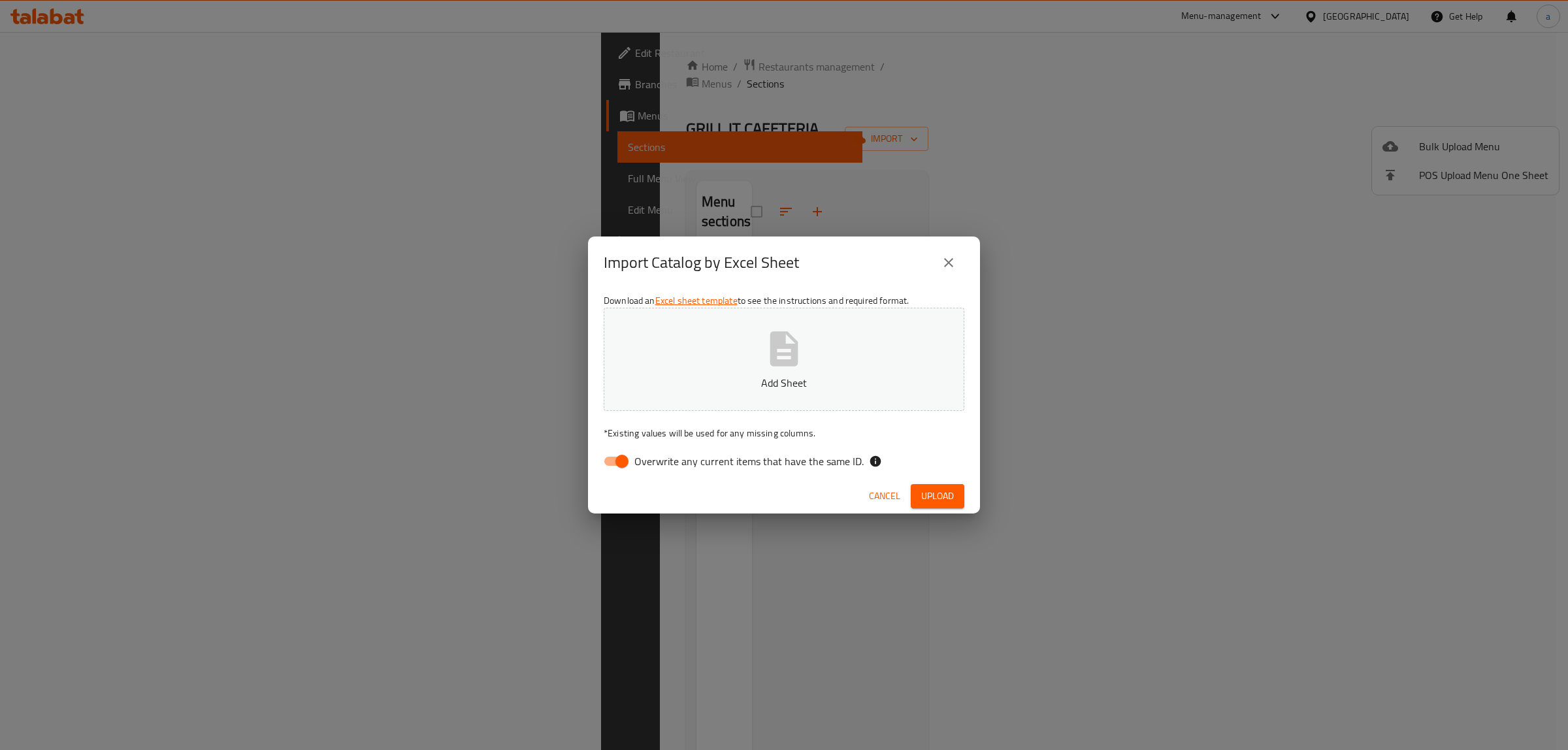
click at [621, 459] on input "Overwrite any current items that have the same ID." at bounding box center [622, 460] width 75 height 25
checkbox input "false"
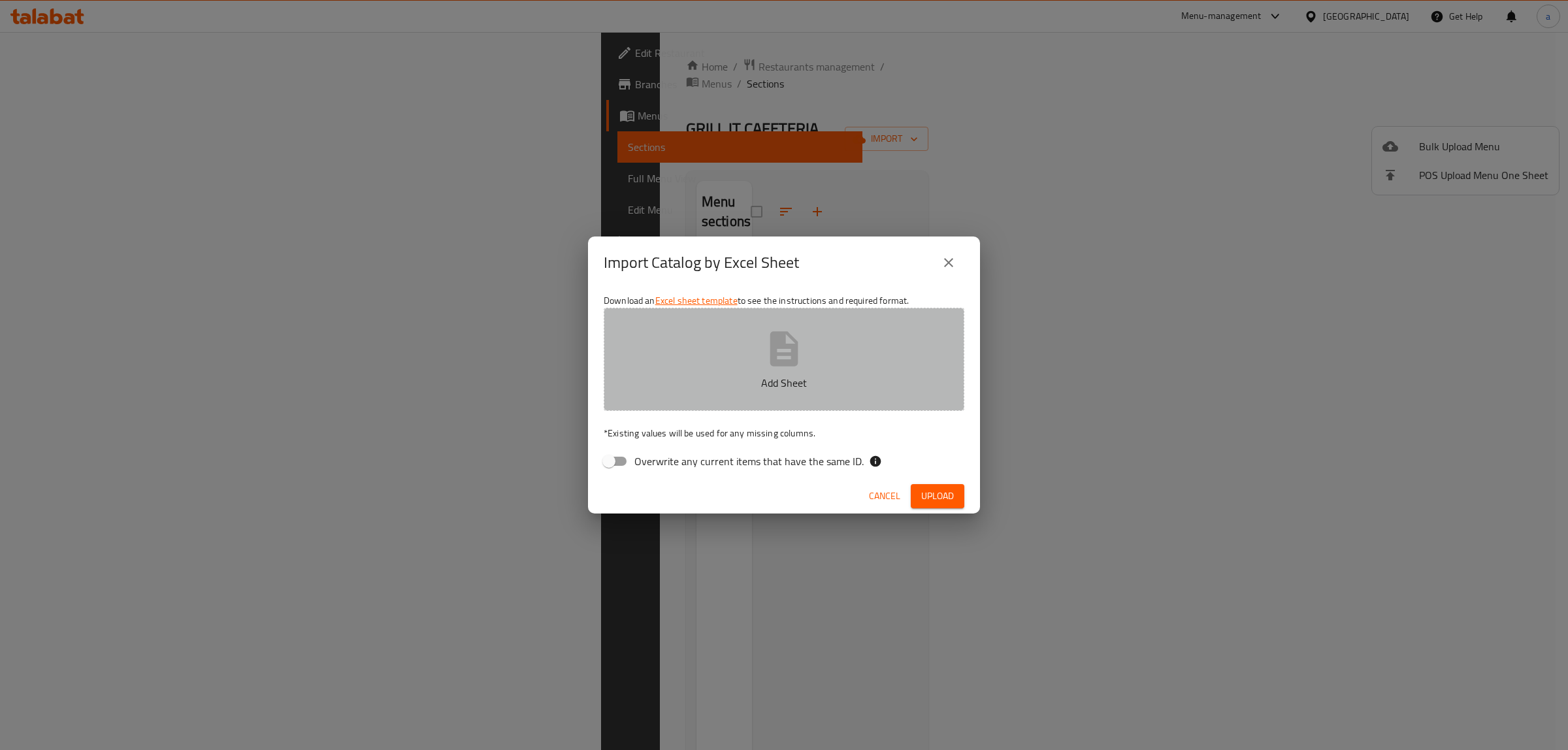
click at [718, 328] on button "Add Sheet" at bounding box center [784, 359] width 360 height 103
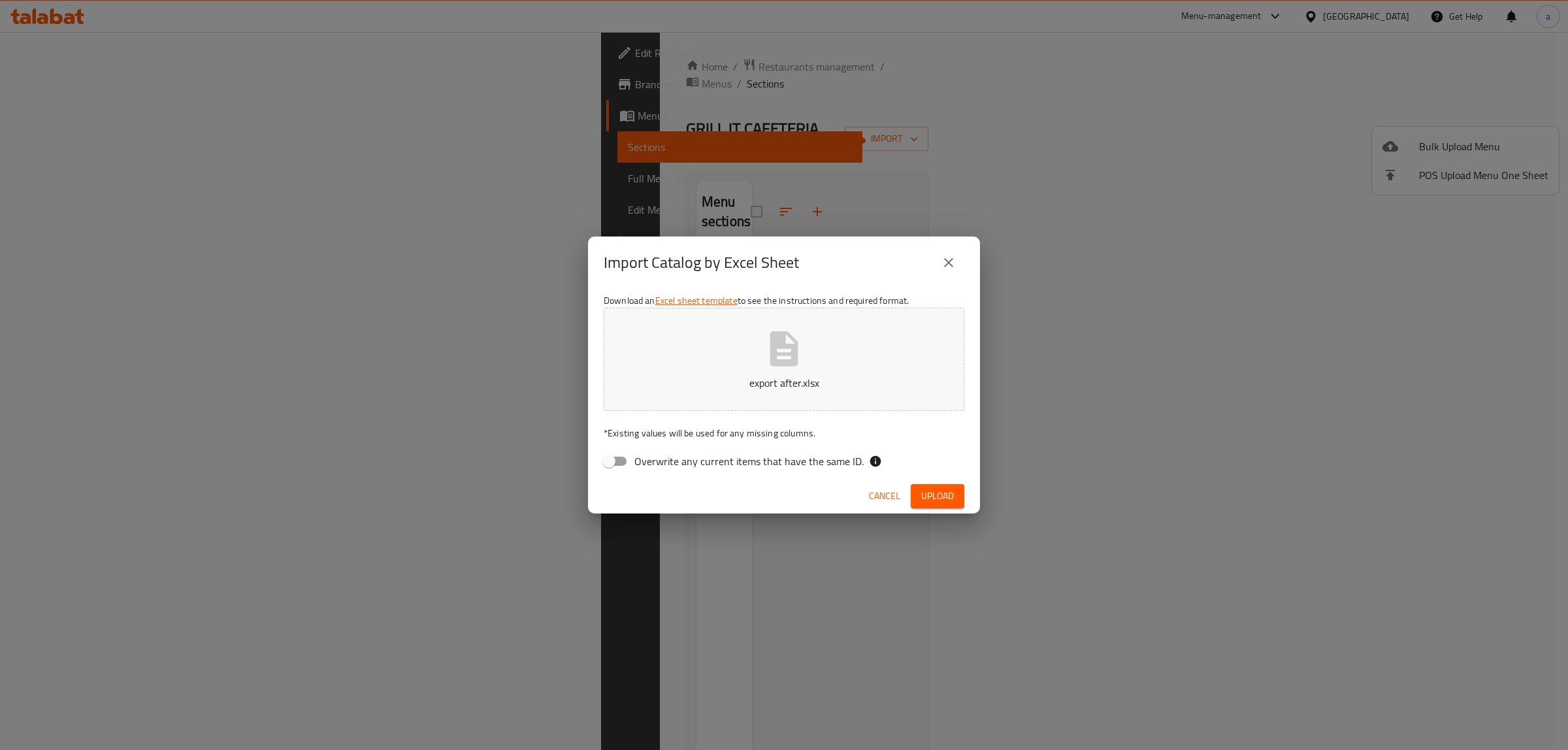
click at [938, 488] on span "Upload" at bounding box center [937, 496] width 33 height 16
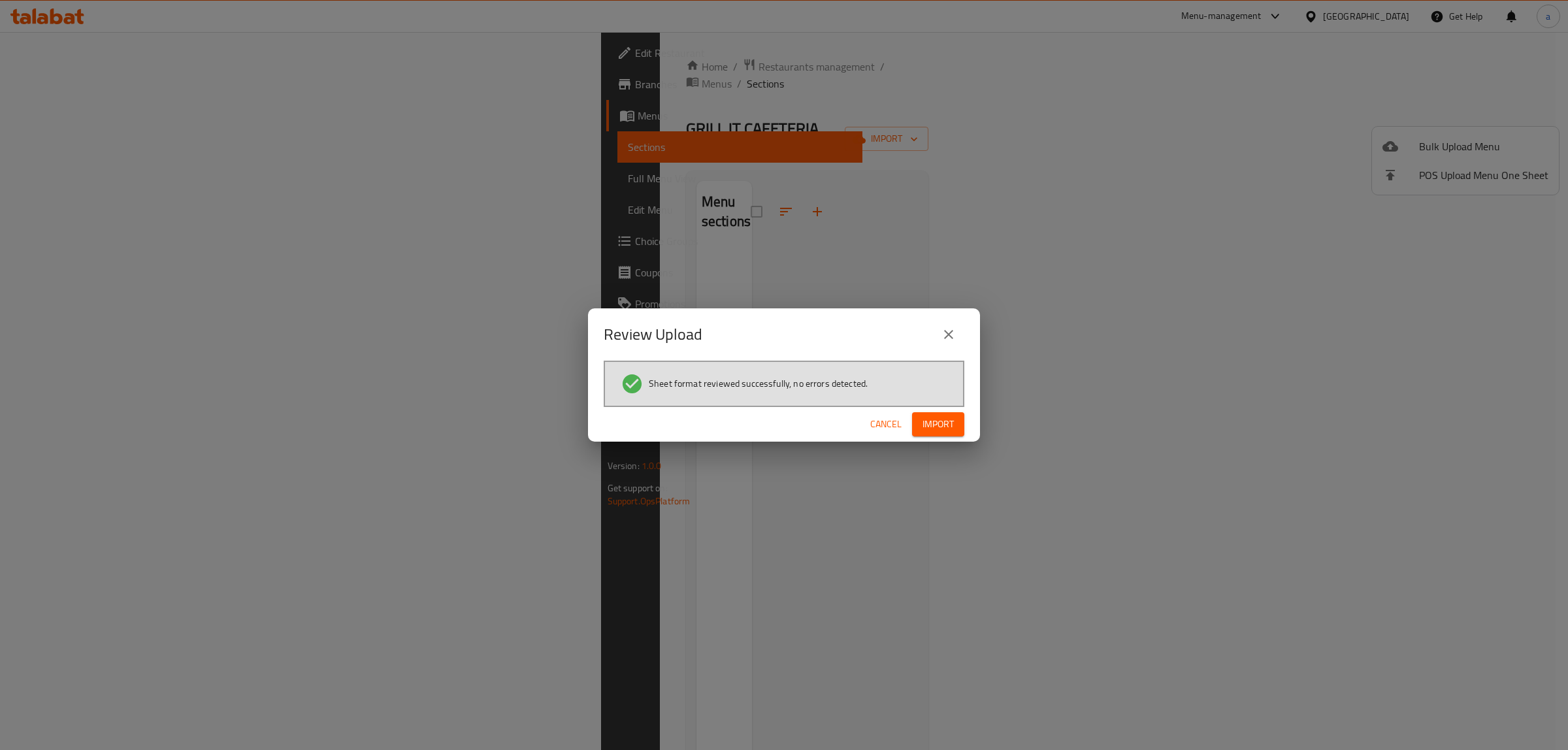
click at [949, 425] on span "Import" at bounding box center [937, 424] width 32 height 16
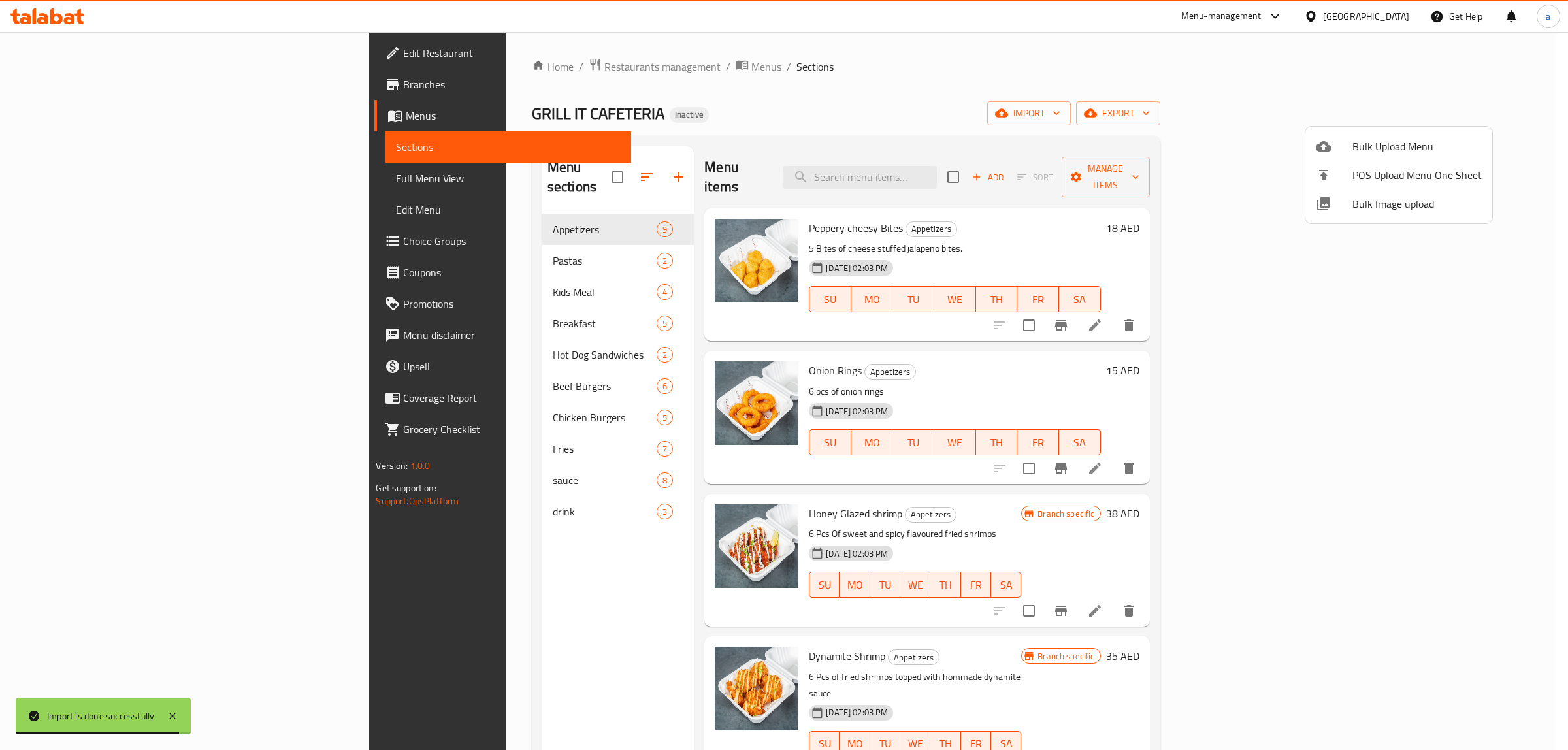
click at [86, 175] on div at bounding box center [784, 375] width 1568 height 750
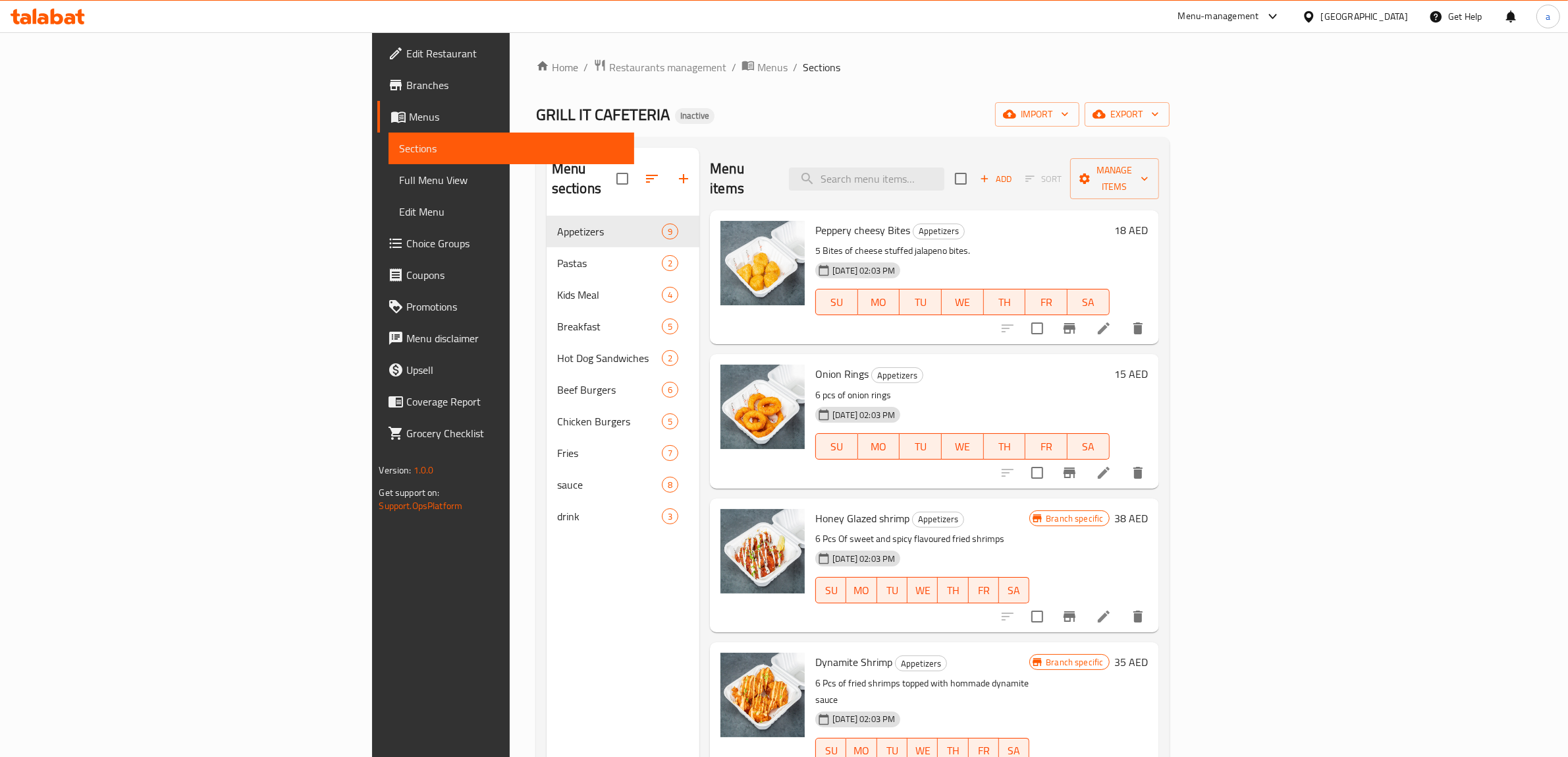
click at [399, 177] on span "Full Menu View" at bounding box center [511, 180] width 225 height 16
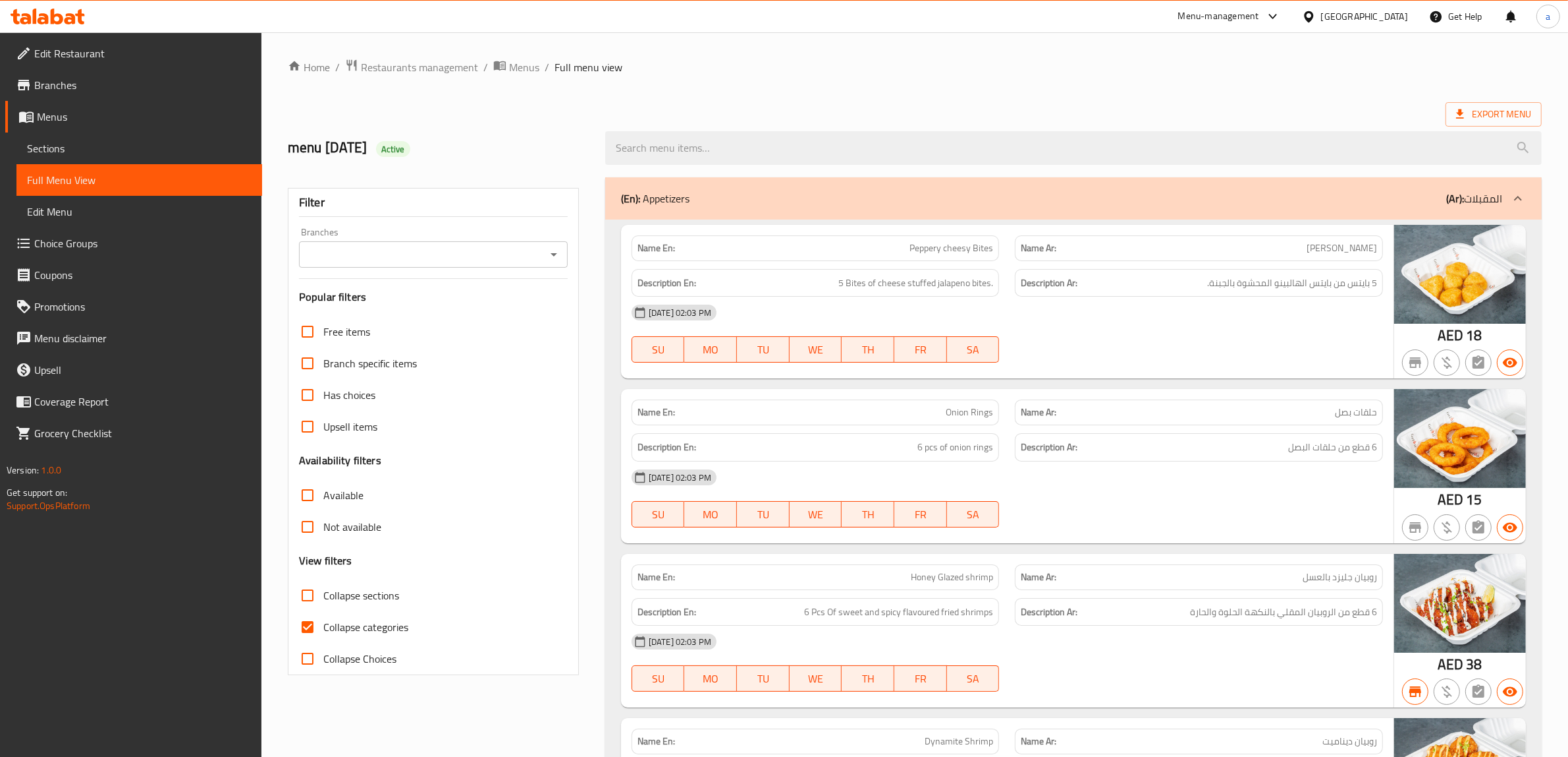
click at [313, 626] on input "Collapse categories" at bounding box center [308, 626] width 32 height 32
checkbox input "false"
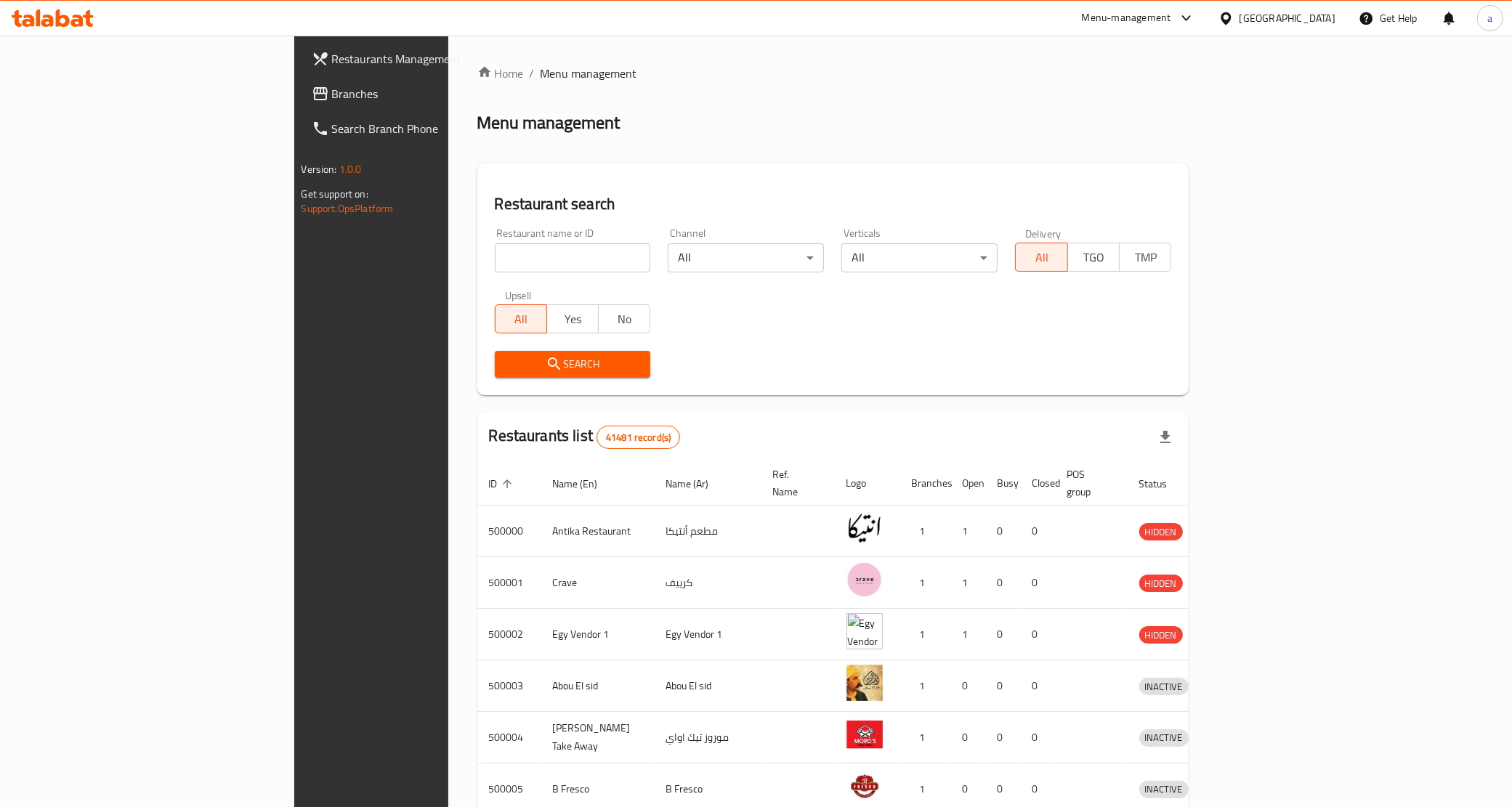
click at [1327, 26] on div "[GEOGRAPHIC_DATA]" at bounding box center [1276, 18] width 140 height 35
click at [1313, 11] on div "Egypt" at bounding box center [1287, 18] width 96 height 16
click at [1203, 384] on div "[GEOGRAPHIC_DATA]" at bounding box center [1177, 381] width 96 height 16
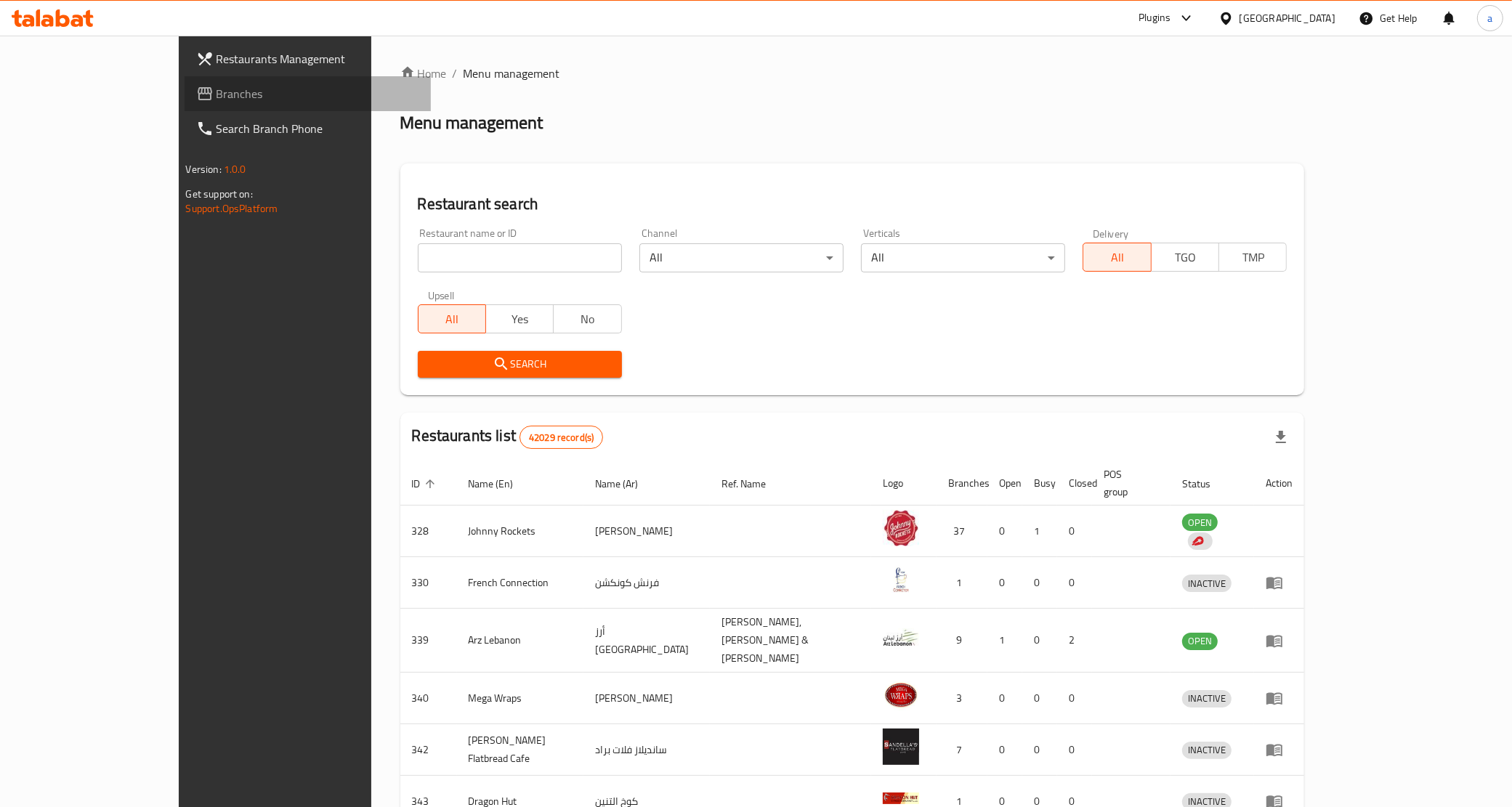
click at [216, 101] on span "Branches" at bounding box center [318, 93] width 204 height 17
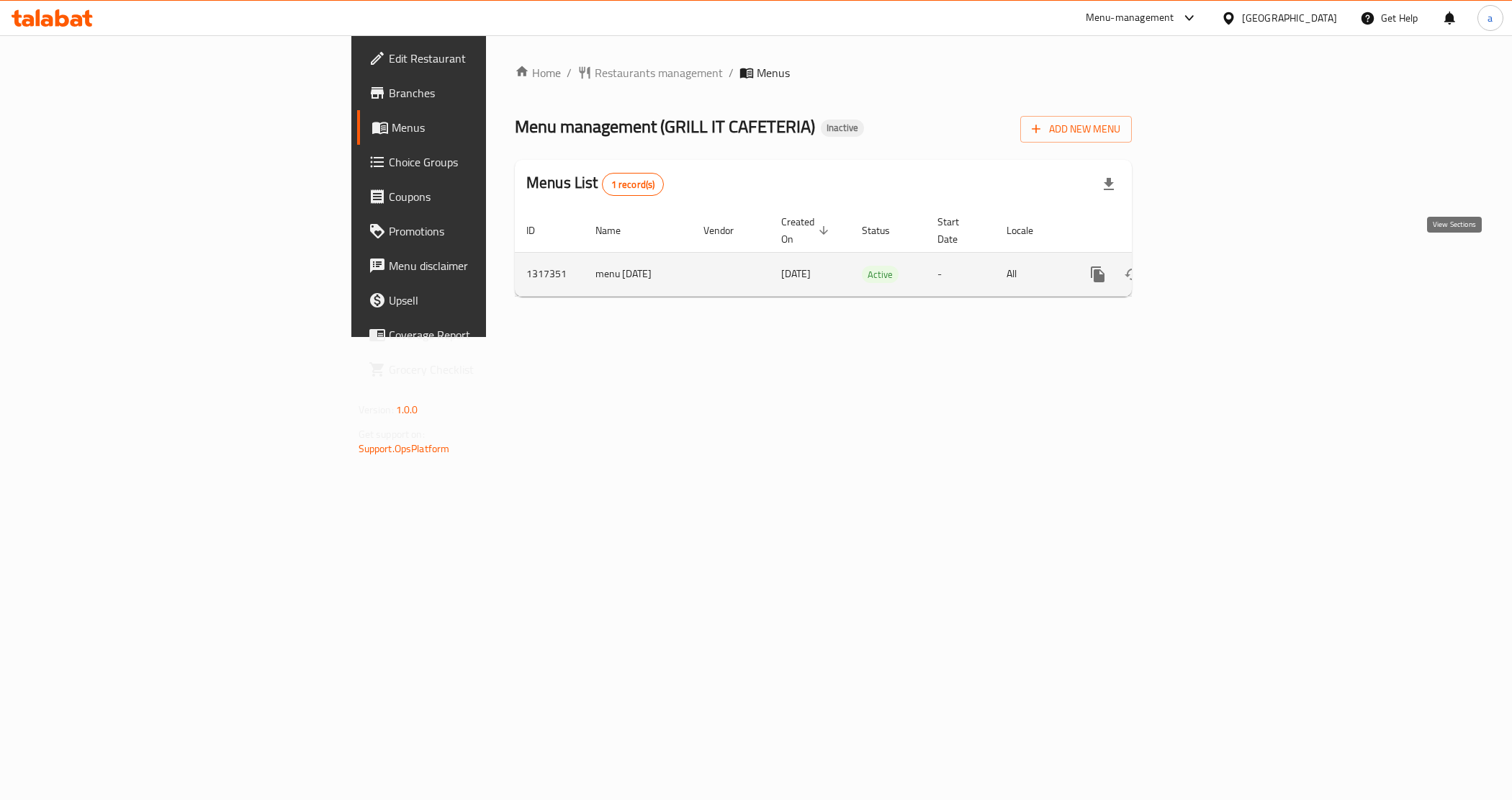
click at [1210, 265] on icon "enhanced table" at bounding box center [1201, 274] width 17 height 17
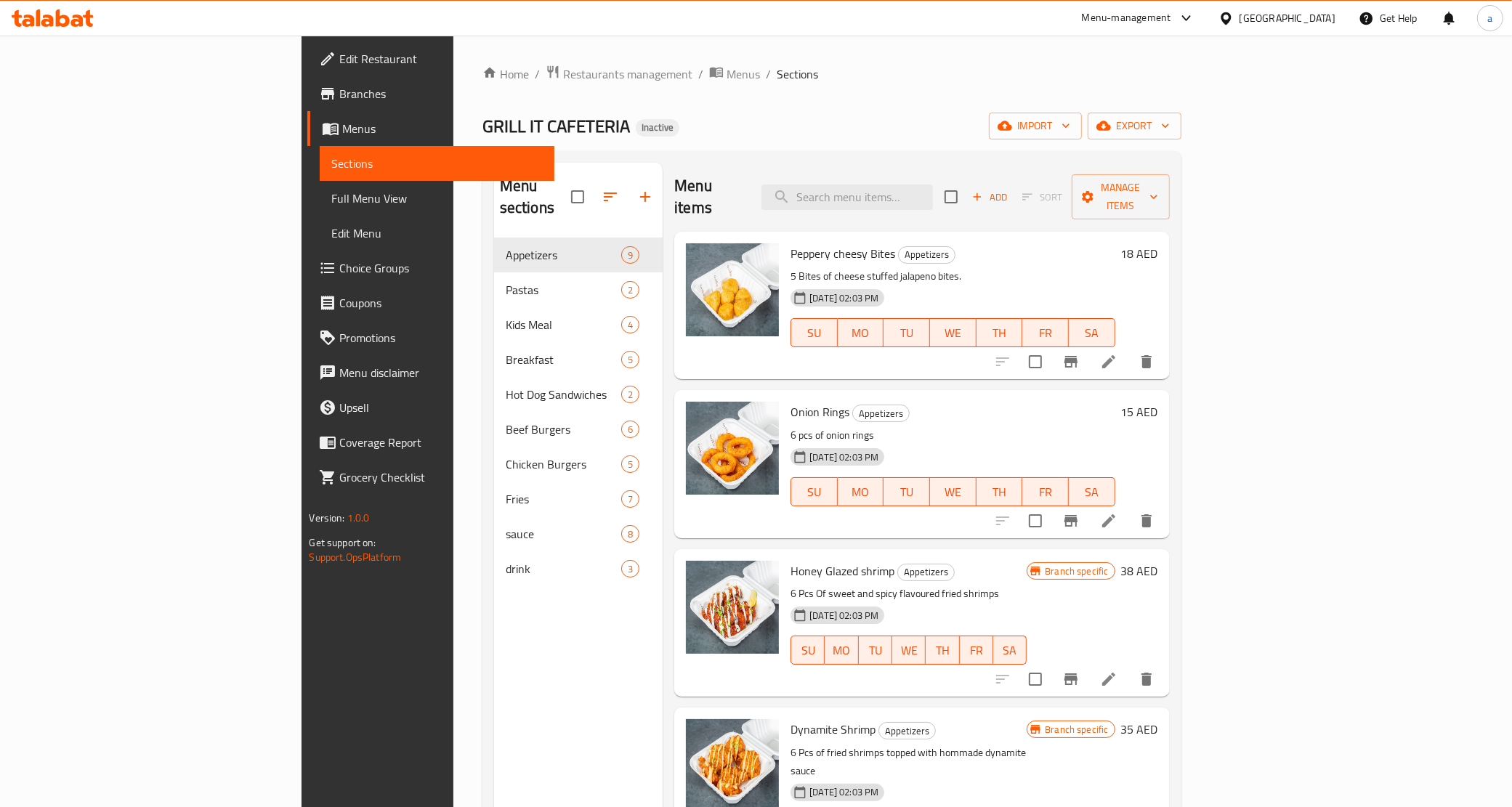
click at [774, 91] on div "Home / Restaurants management / Menus / Sections GRILL IT CAFETERIA Inactive im…" at bounding box center [832, 522] width 699 height 916
